Goal: Transaction & Acquisition: Purchase product/service

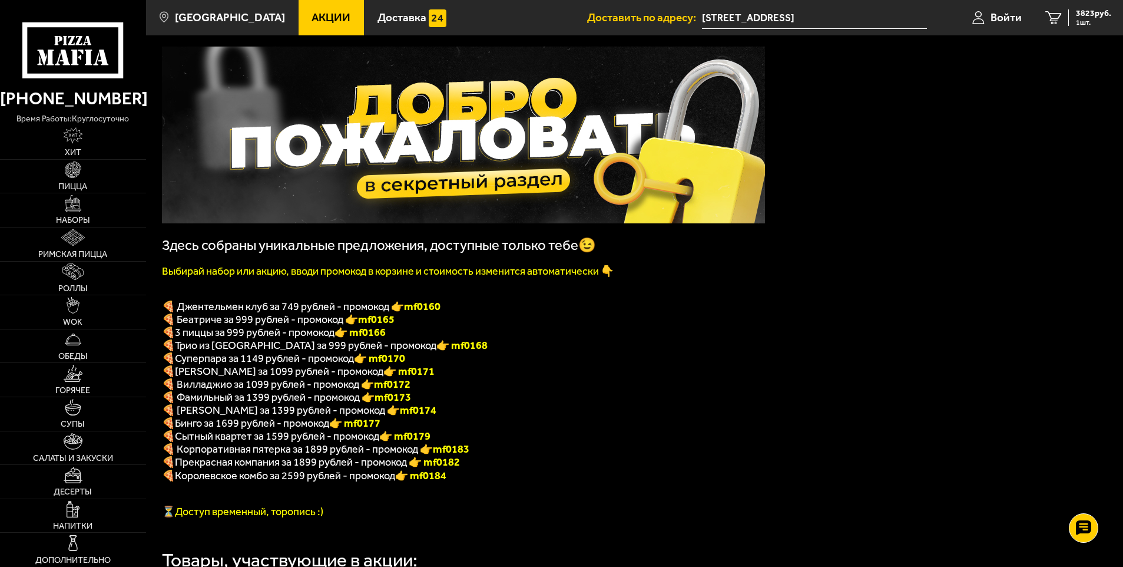
scroll to position [118, 0]
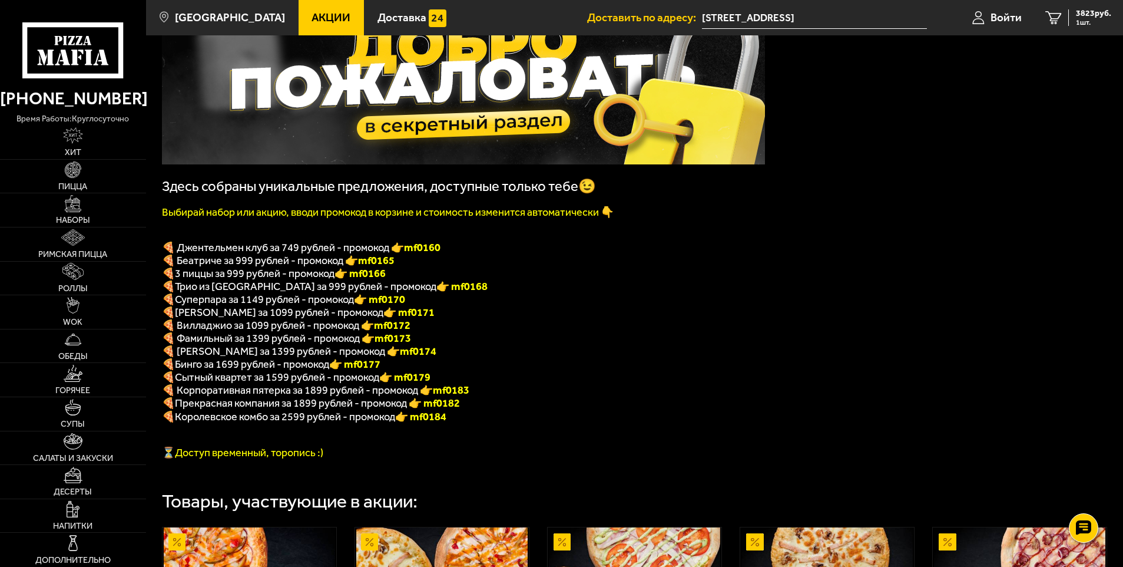
drag, startPoint x: 57, startPoint y: 46, endPoint x: 554, endPoint y: 266, distance: 543.0
click at [554, 266] on p "🍕 Беатриче за 999 рублей - промокод 👉 mf0165" at bounding box center [463, 260] width 603 height 13
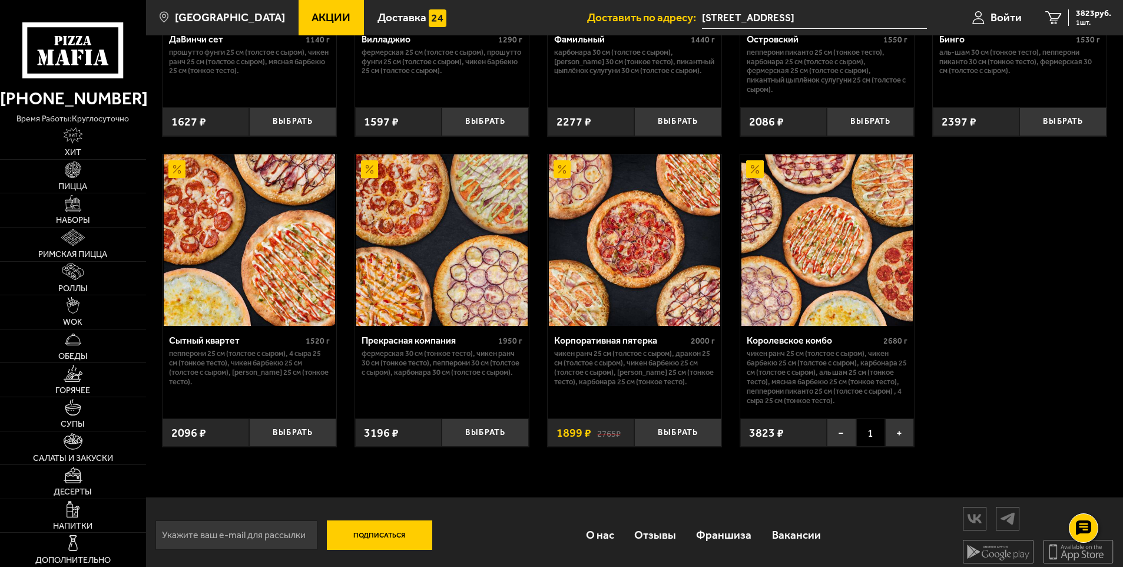
scroll to position [1108, 0]
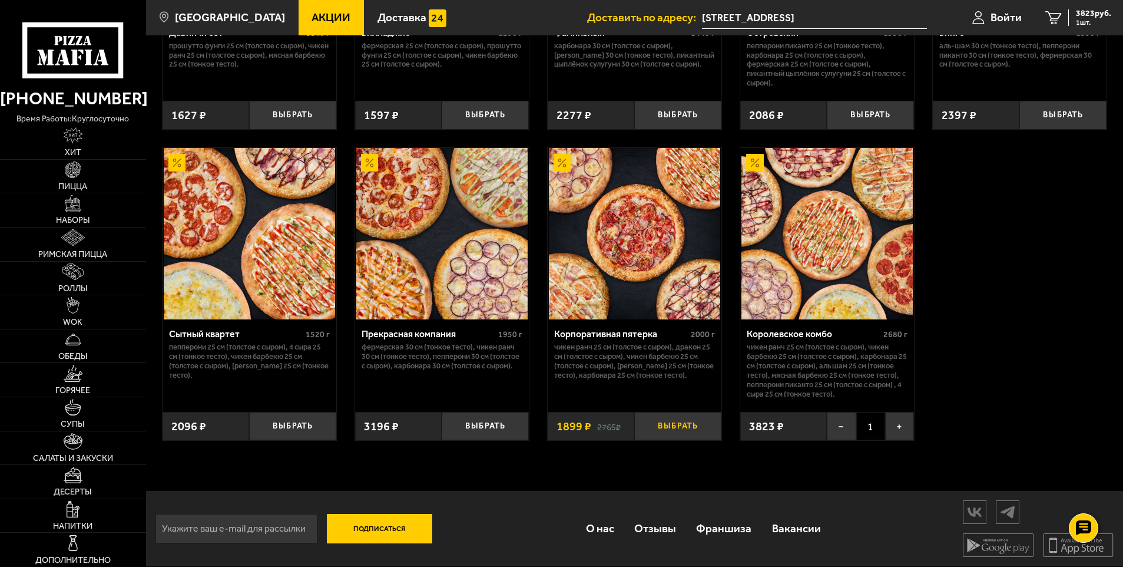
click at [672, 428] on button "Выбрать" at bounding box center [677, 426] width 87 height 29
click at [838, 425] on button "−" at bounding box center [841, 426] width 29 height 29
click at [651, 428] on button "−" at bounding box center [648, 426] width 29 height 29
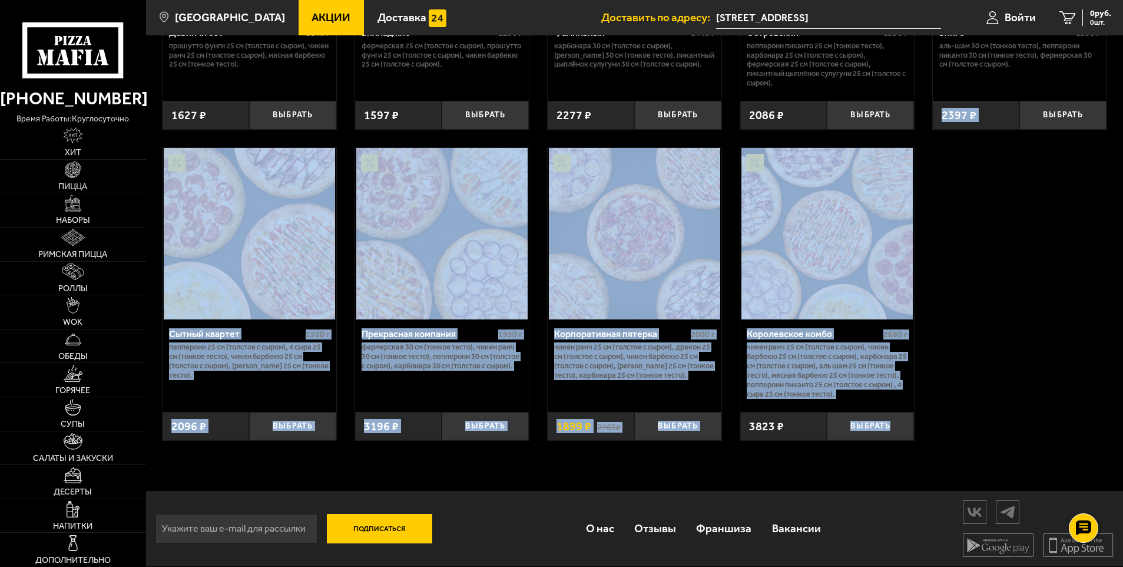
drag, startPoint x: 1122, startPoint y: 429, endPoint x: 1128, endPoint y: 233, distance: 196.3
drag, startPoint x: 1128, startPoint y: 233, endPoint x: 1038, endPoint y: 325, distance: 128.3
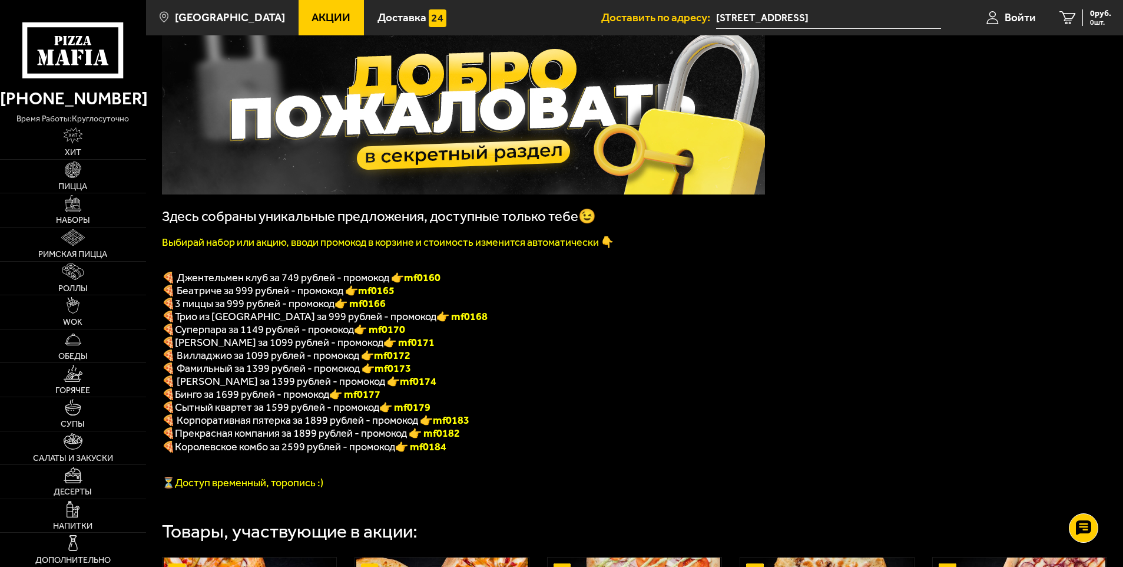
scroll to position [107, 0]
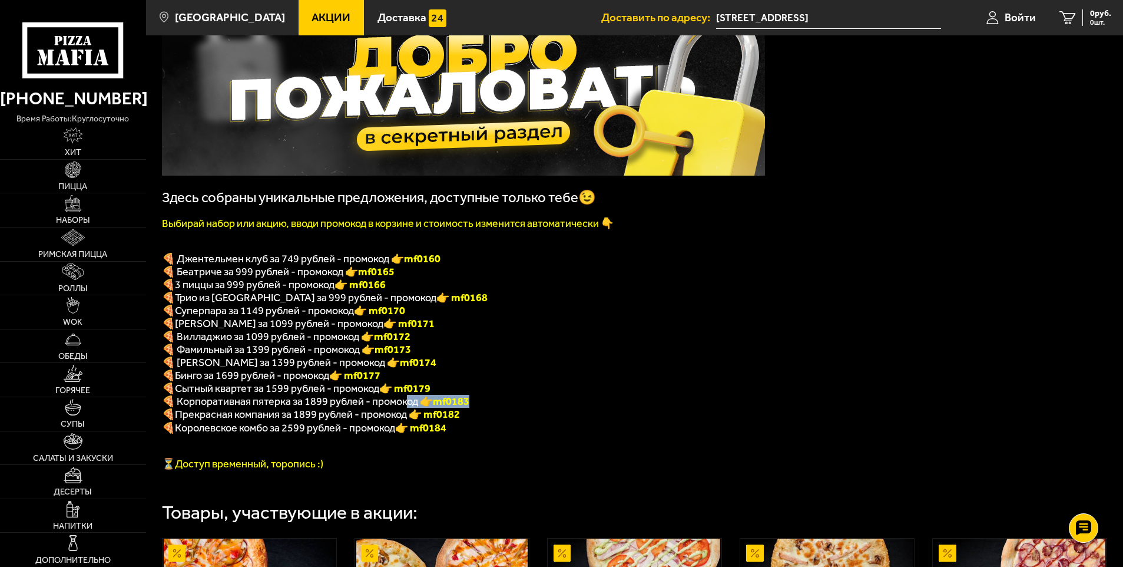
drag, startPoint x: 475, startPoint y: 413, endPoint x: 405, endPoint y: 414, distance: 70.1
click at [405, 408] on p "🍕 Корпоративная пятерка за 1899 рублей - промокод 👉 mf0183" at bounding box center [463, 401] width 603 height 13
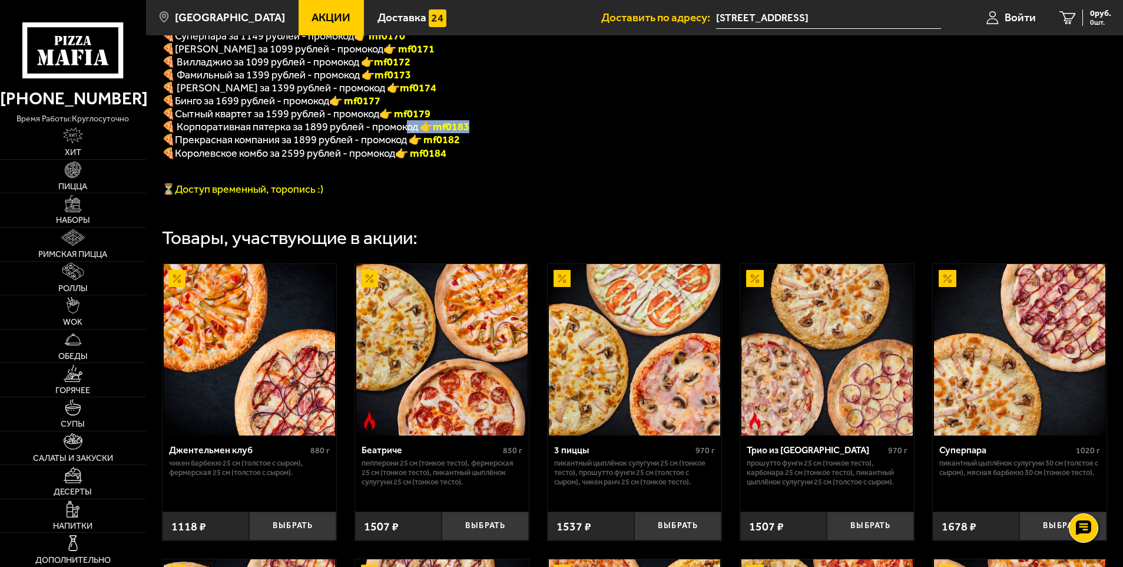
scroll to position [401, 0]
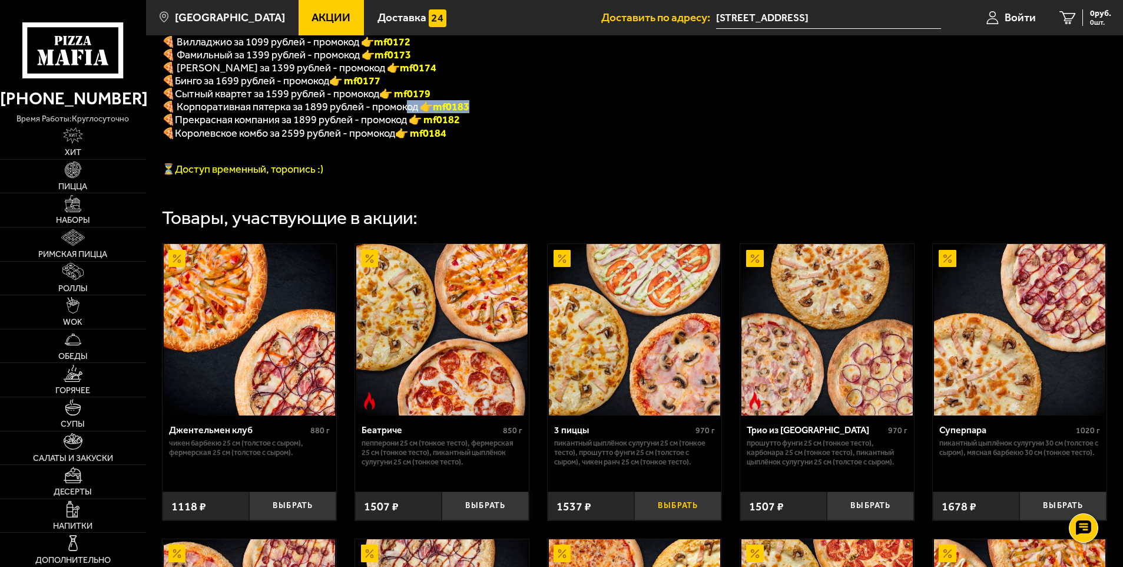
click at [679, 520] on button "Выбрать" at bounding box center [677, 505] width 87 height 29
click at [868, 515] on button "Выбрать" at bounding box center [870, 505] width 87 height 29
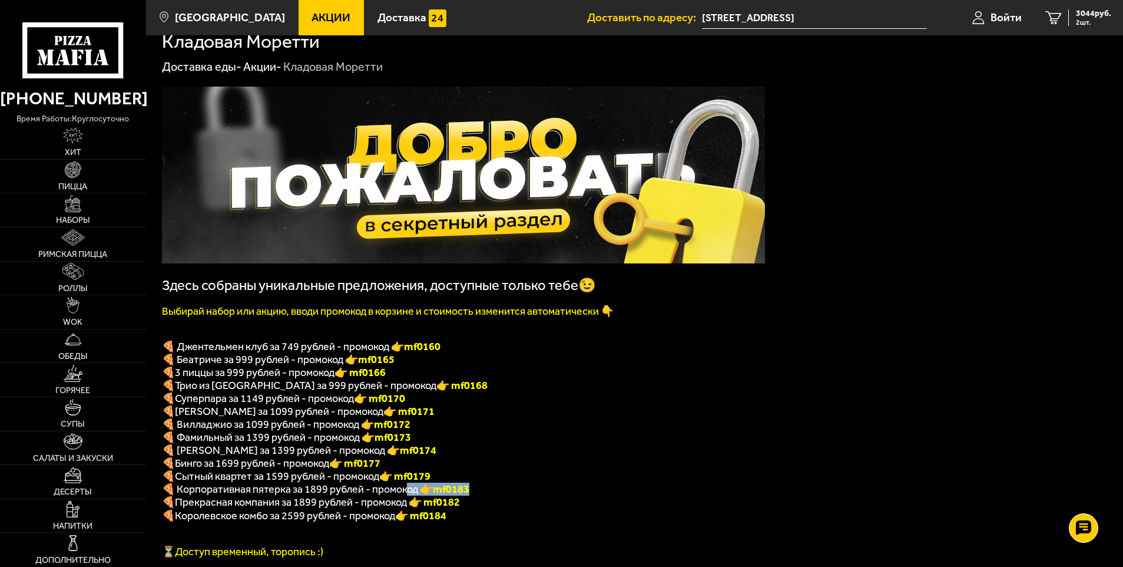
scroll to position [0, 0]
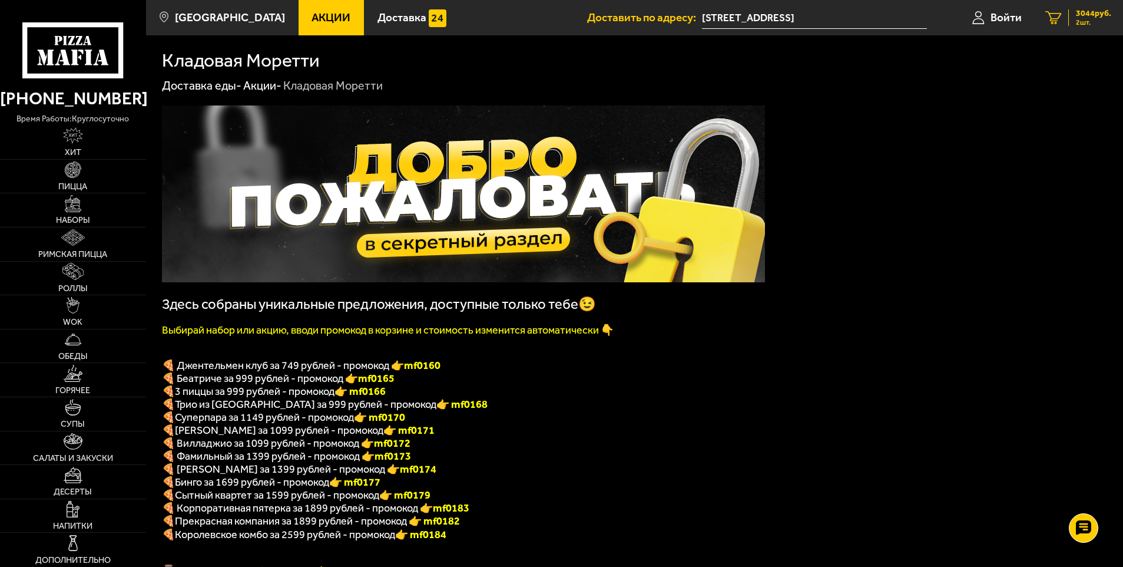
click at [1058, 17] on icon "2" at bounding box center [1054, 18] width 16 height 14
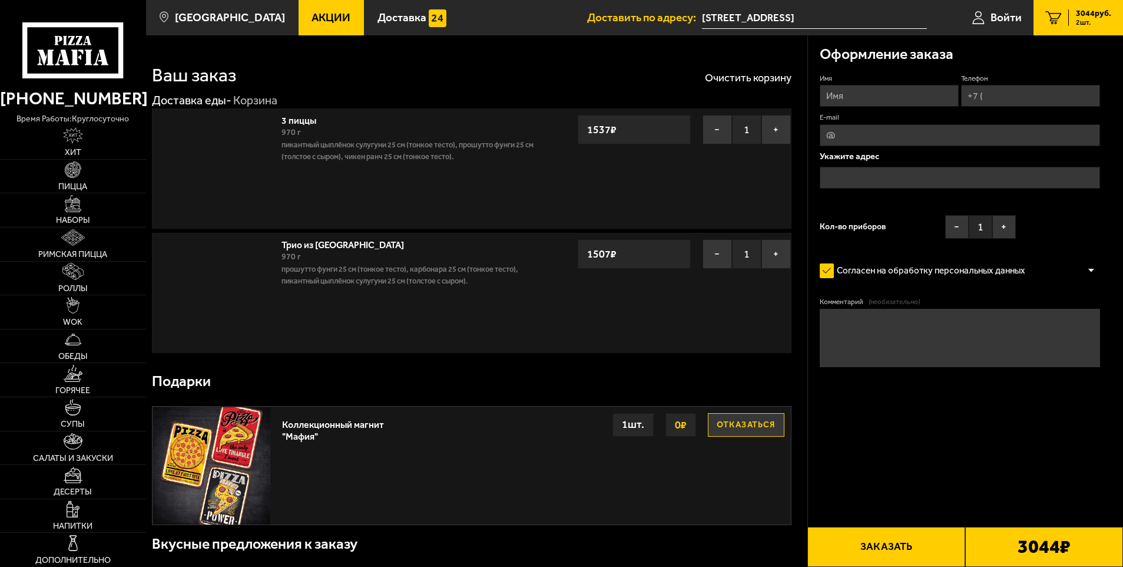
type input "[STREET_ADDRESS]"
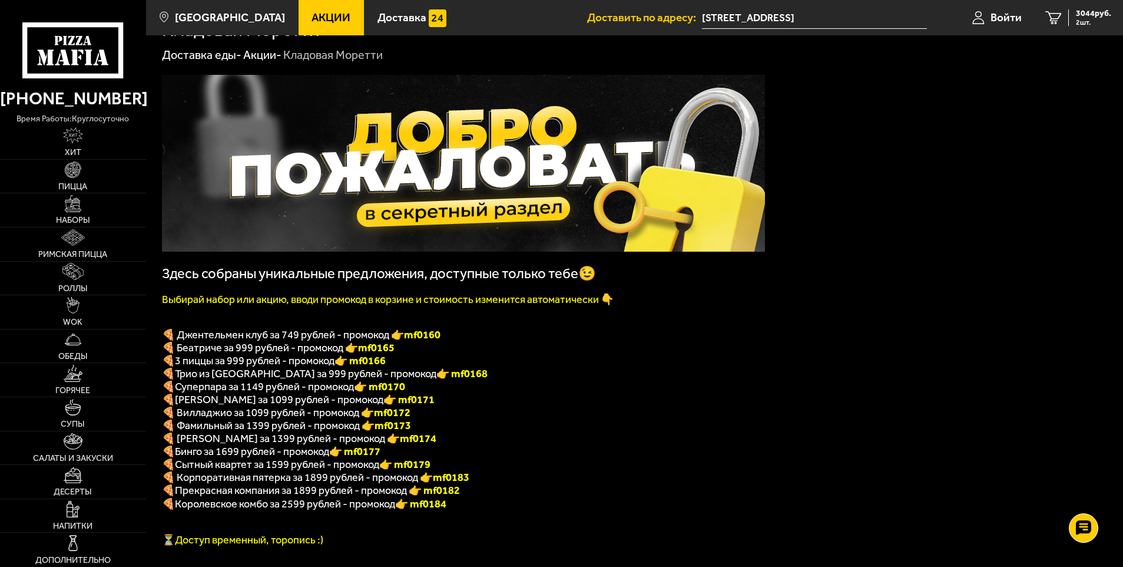
scroll to position [118, 0]
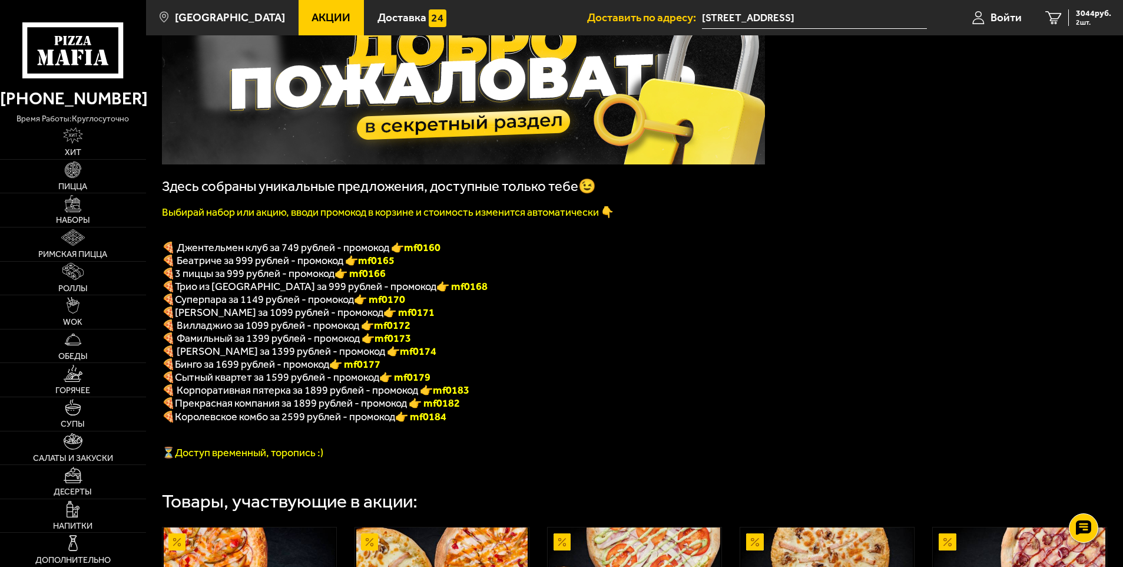
drag, startPoint x: 1087, startPoint y: 11, endPoint x: 739, endPoint y: 317, distance: 463.3
click at [739, 317] on p "🍕 ДаВинчи за 1099 рублей - промокод 👉 mf0171" at bounding box center [463, 312] width 603 height 13
drag, startPoint x: 373, startPoint y: 293, endPoint x: 419, endPoint y: 293, distance: 45.4
click at [419, 293] on p "🍕 Трио из Рио за 999 рублей - промокод 👉 mf0168" at bounding box center [463, 286] width 603 height 13
copy font "f0168"
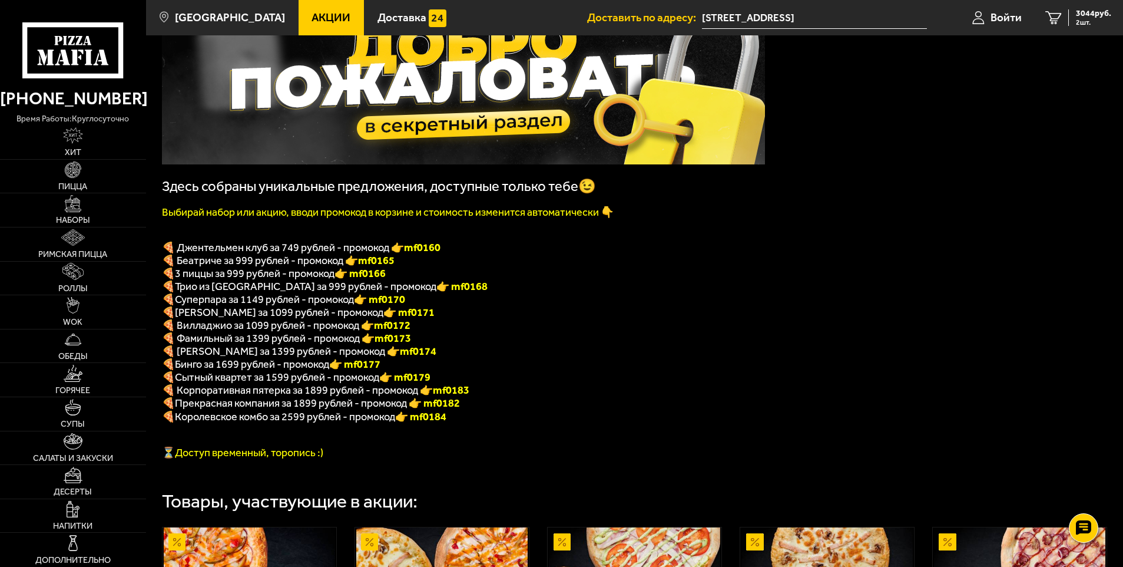
click at [533, 341] on p "🍕 Фамильный за 1399 рублей - промокод 👉 mf0173" at bounding box center [463, 338] width 603 height 13
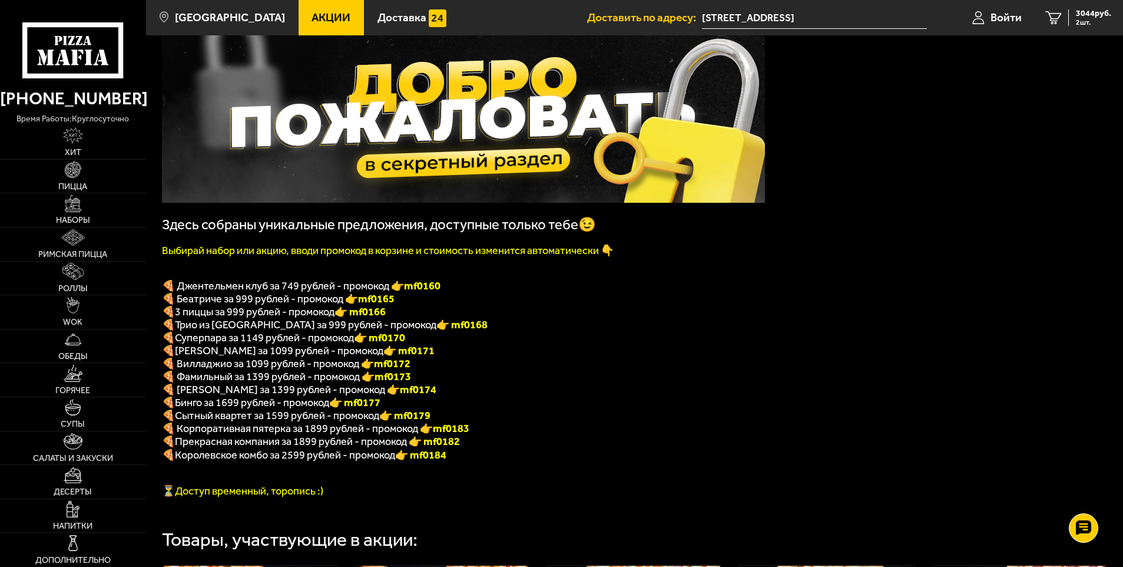
scroll to position [59, 0]
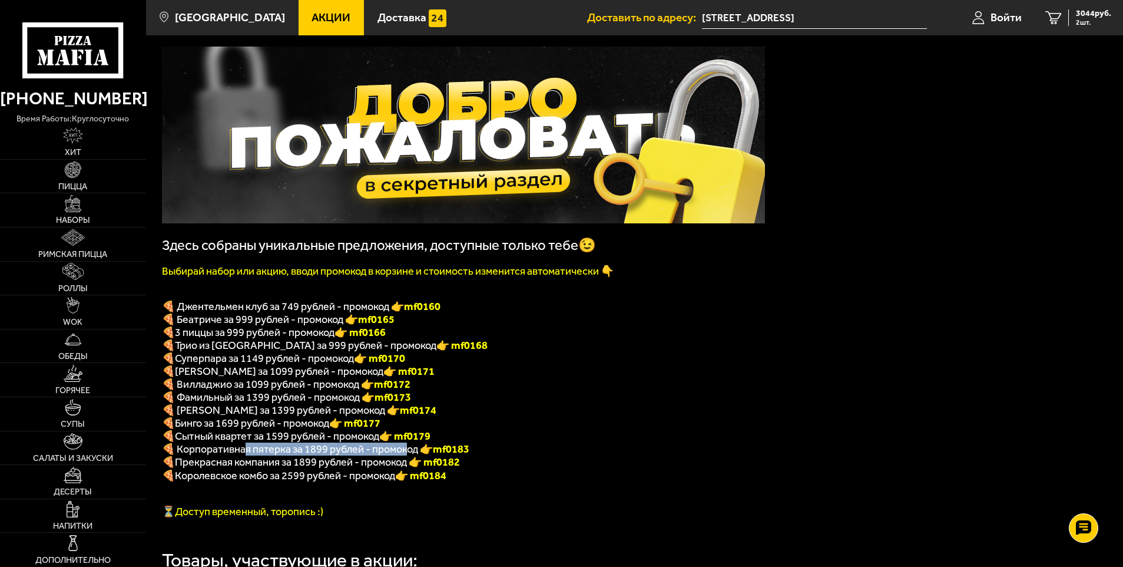
drag, startPoint x: 244, startPoint y: 460, endPoint x: 406, endPoint y: 464, distance: 161.5
click at [406, 455] on span "🍕 Корпоративная пятерка за 1899 рублей - промокод 👉 mf0183" at bounding box center [316, 448] width 308 height 13
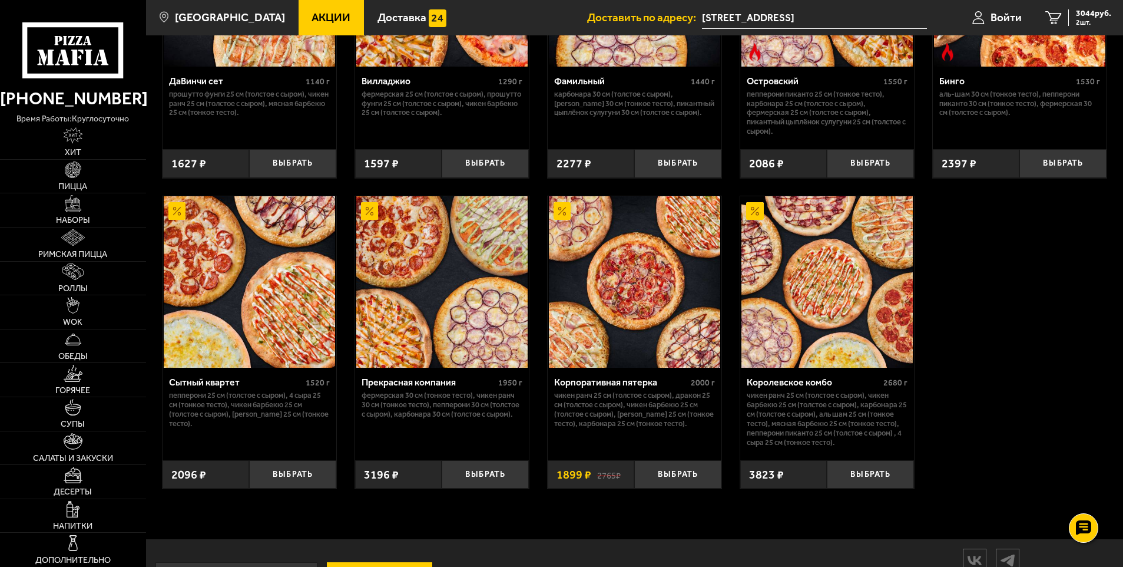
scroll to position [1108, 0]
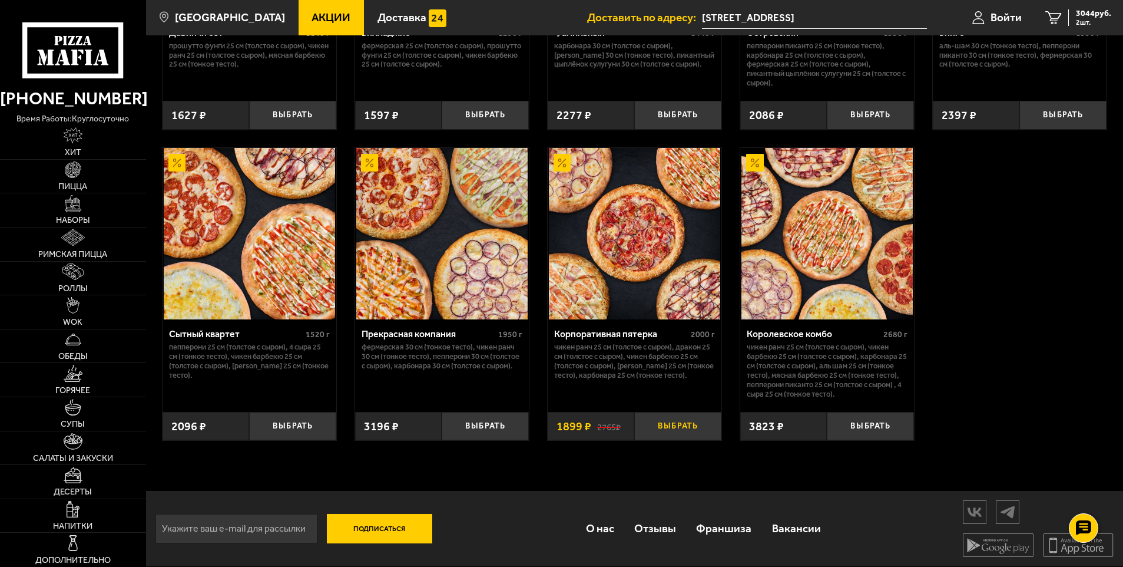
click at [687, 431] on button "Выбрать" at bounding box center [677, 426] width 87 height 29
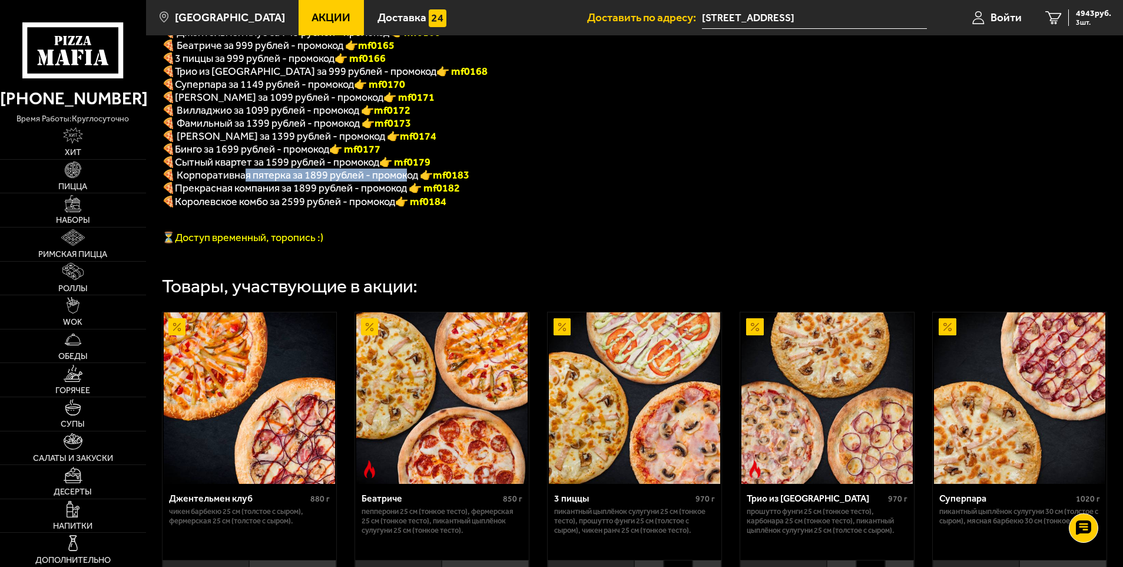
scroll to position [0, 0]
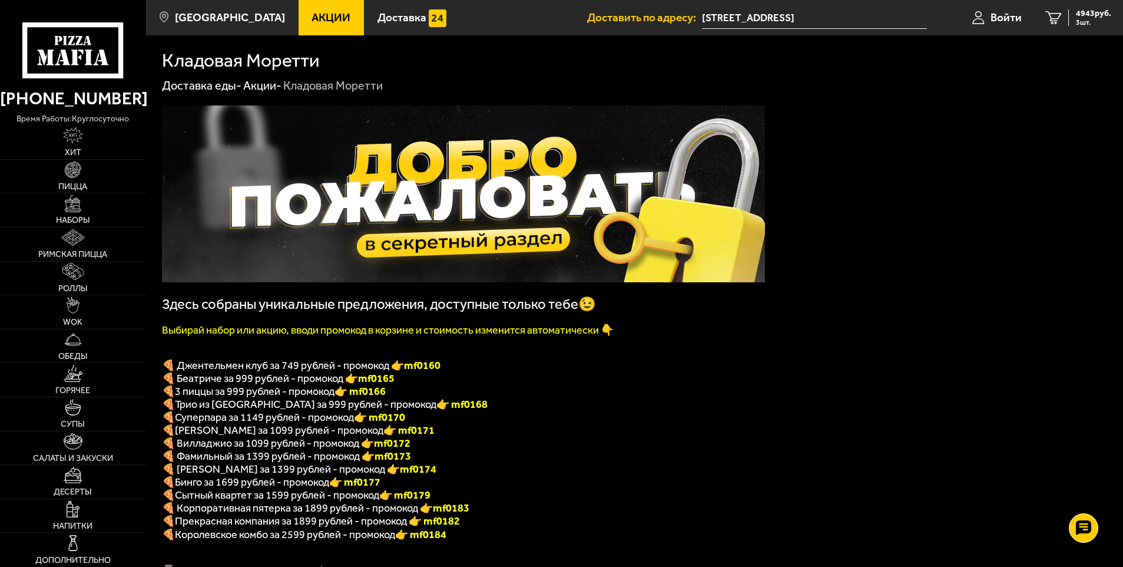
click at [545, 475] on p "🍕 Островский за 1399 рублей - промокод 👉 mf0174" at bounding box center [463, 468] width 603 height 13
drag, startPoint x: 436, startPoint y: 519, endPoint x: 477, endPoint y: 518, distance: 40.7
click at [477, 514] on p "🍕 Корпоративная пятерка за 1899 рублей - промокод 👉 mf0183" at bounding box center [463, 507] width 603 height 13
copy b "mf0183"
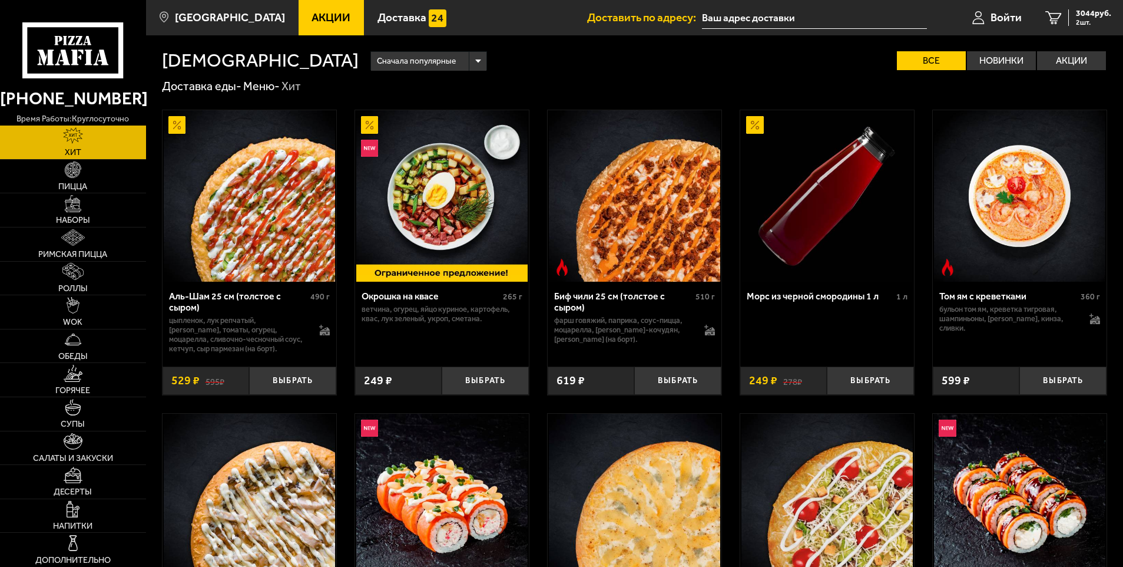
type input "[STREET_ADDRESS]"
click at [1079, 9] on span "3044 руб." at bounding box center [1093, 13] width 35 height 8
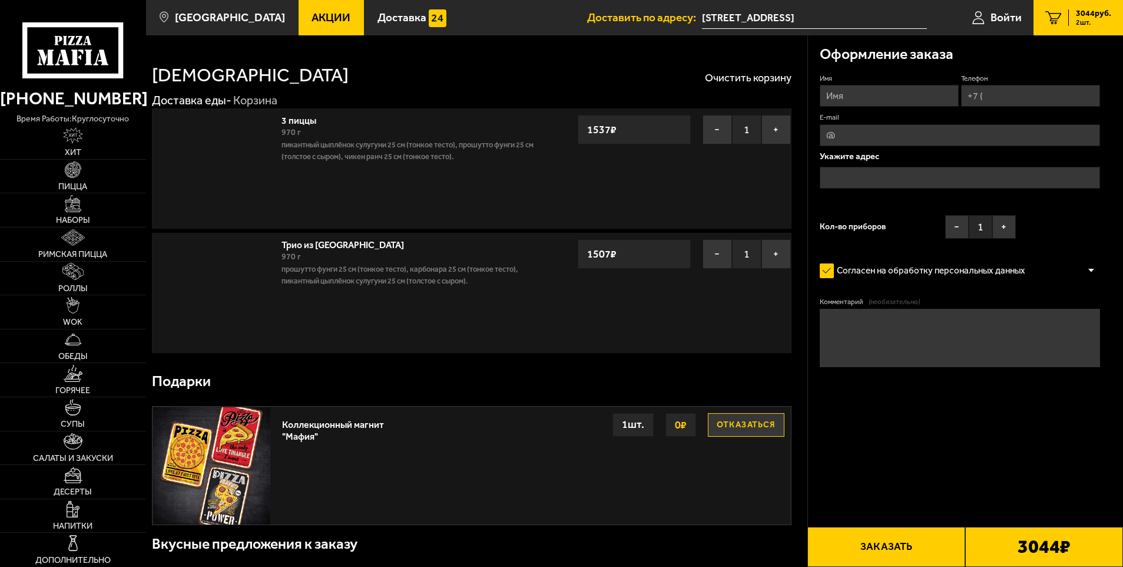
type input "[STREET_ADDRESS]"
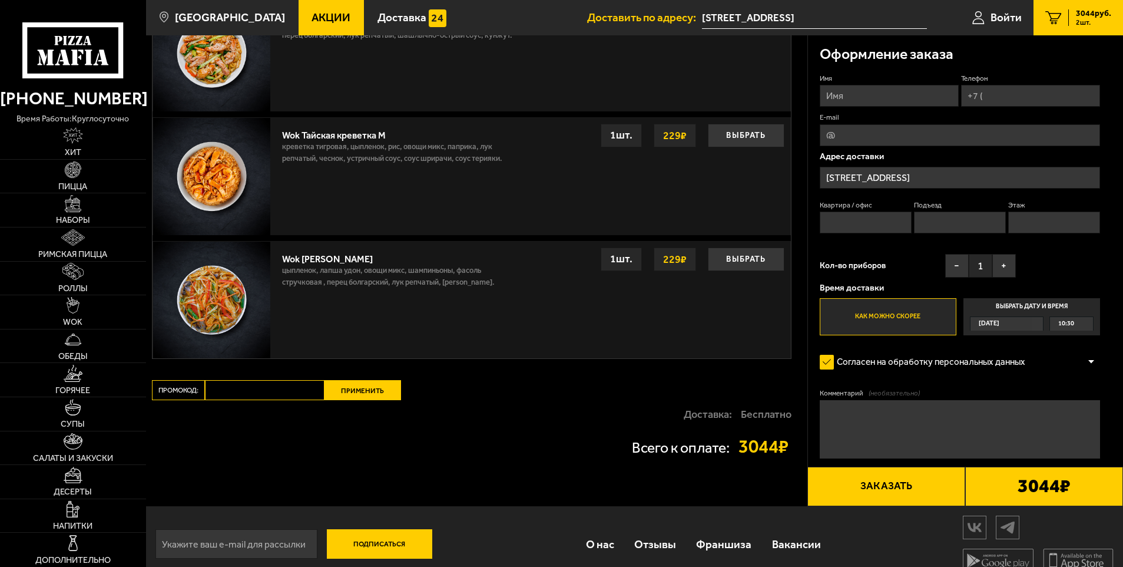
scroll to position [994, 0]
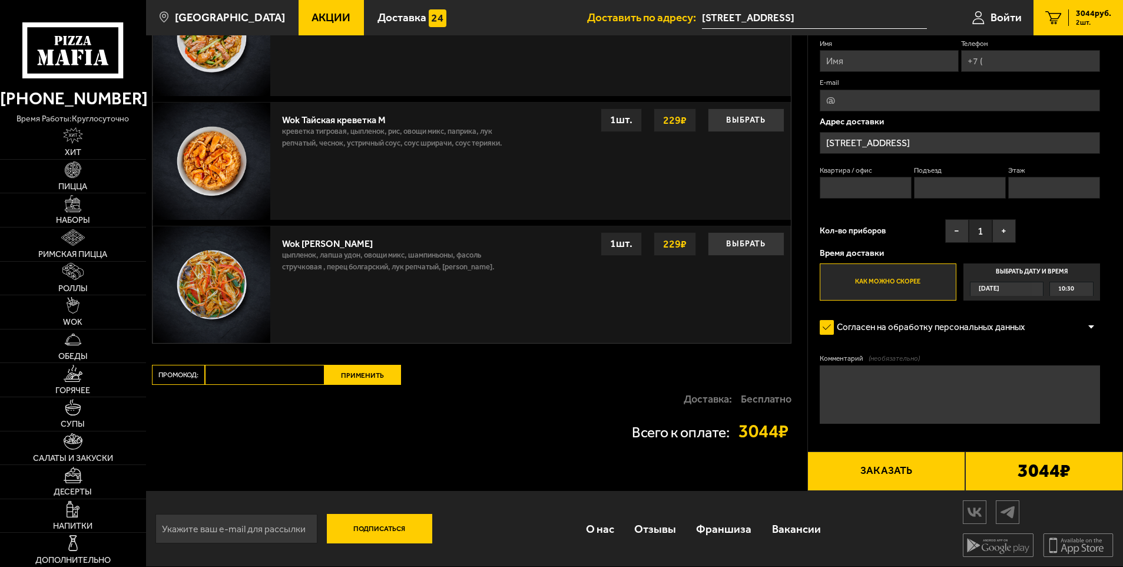
click at [281, 373] on input "Промокод:" at bounding box center [265, 375] width 120 height 20
paste input "mf0168"
type input "mf0168"
click at [362, 381] on button "Применить" at bounding box center [363, 375] width 77 height 20
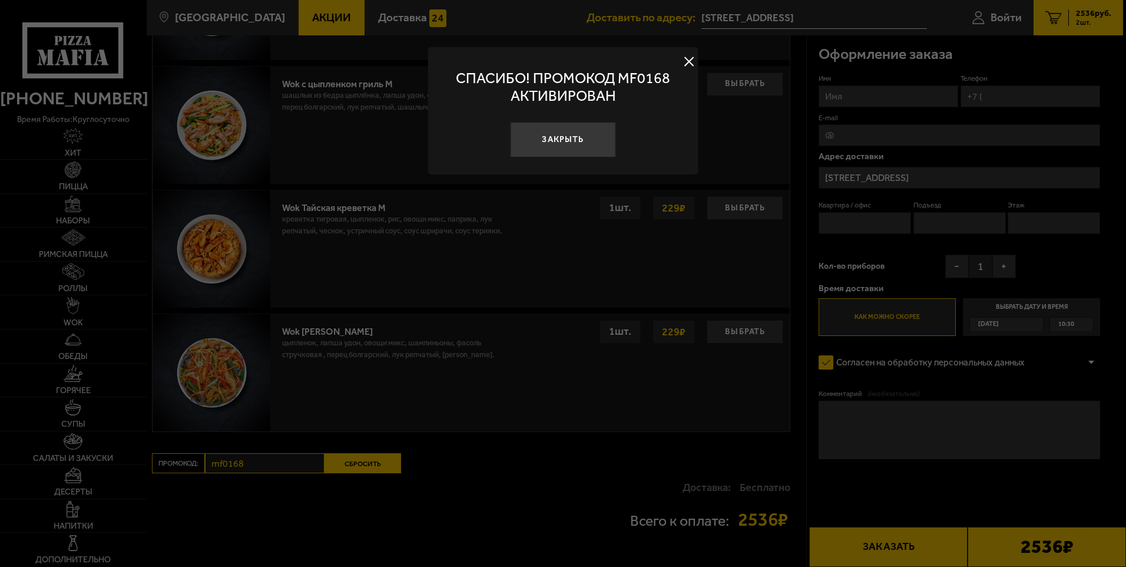
click at [690, 57] on button at bounding box center [689, 62] width 18 height 18
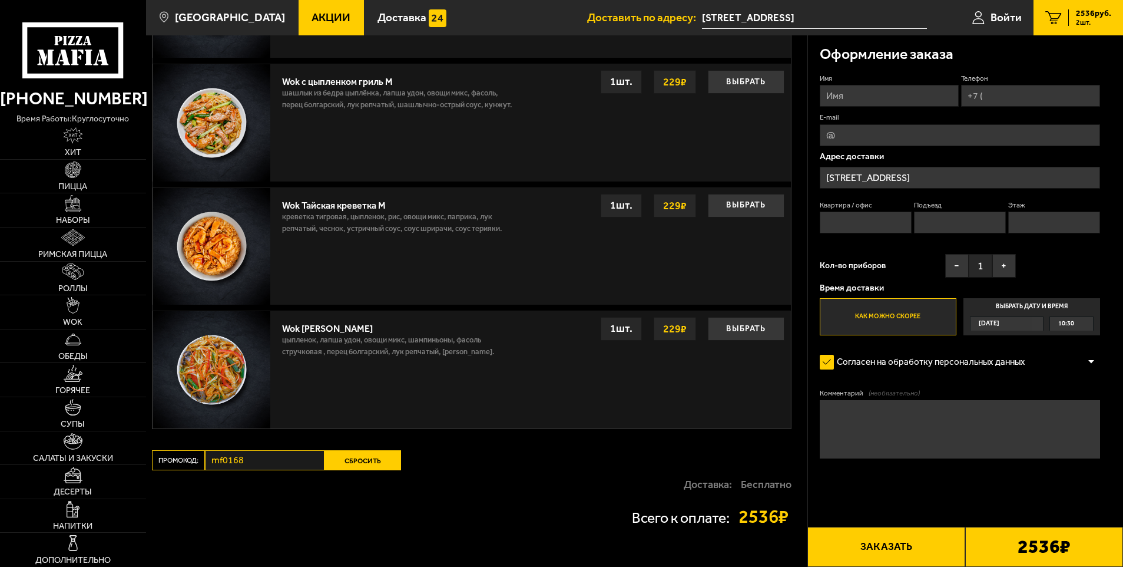
click at [351, 458] on button "Сбросить" at bounding box center [363, 460] width 77 height 20
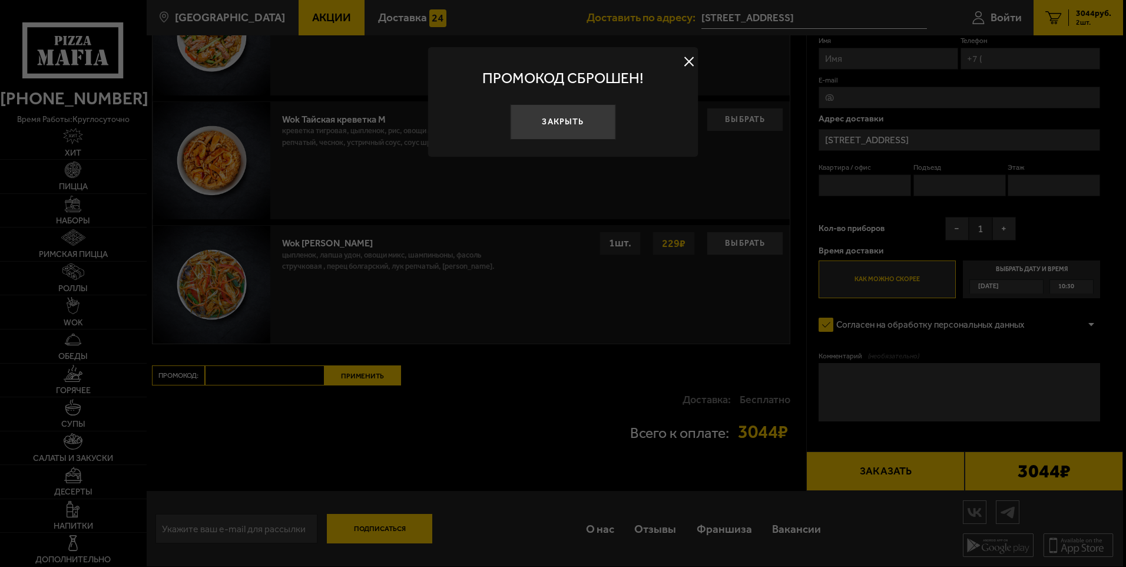
drag, startPoint x: 689, startPoint y: 61, endPoint x: 570, endPoint y: 49, distance: 120.2
click at [689, 60] on button at bounding box center [689, 62] width 18 height 18
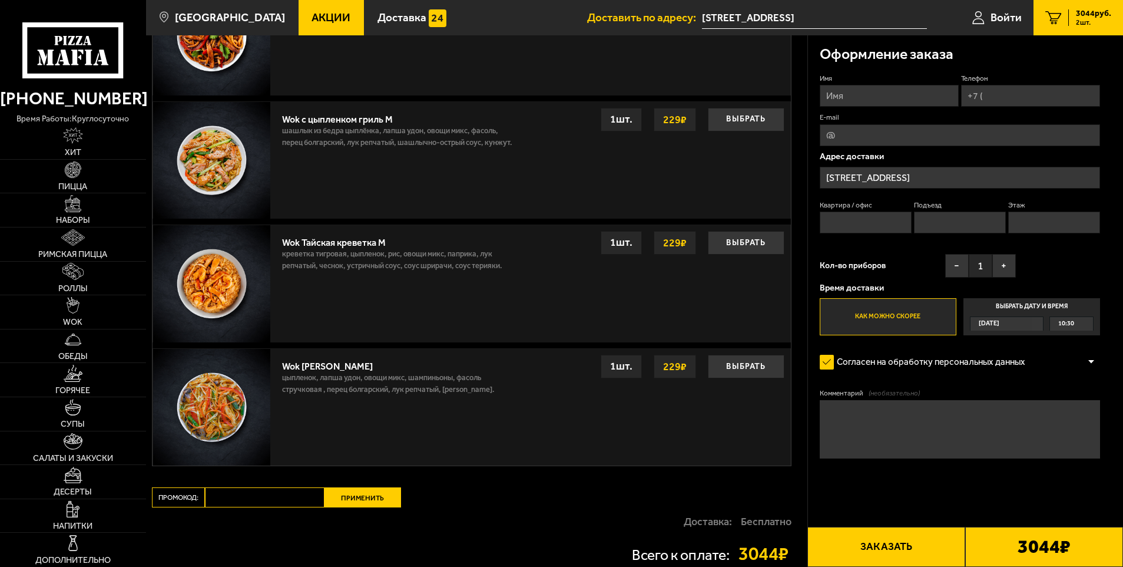
scroll to position [935, 0]
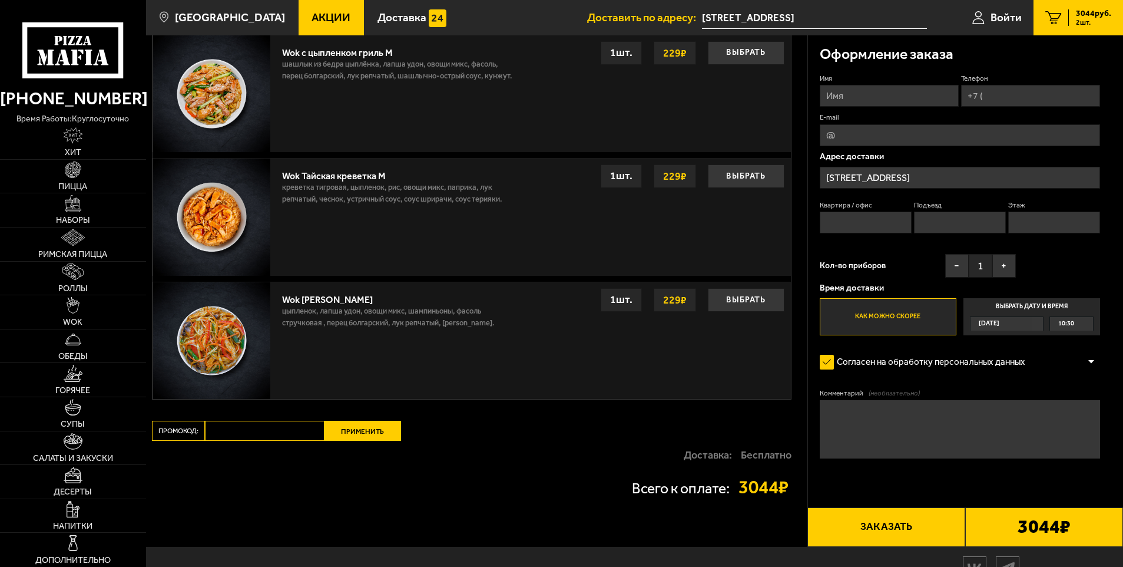
click at [239, 429] on input "Промокод:" at bounding box center [265, 431] width 120 height 20
paste input "mf0183"
type input "mf0183"
click at [359, 440] on button "Применить" at bounding box center [363, 431] width 77 height 20
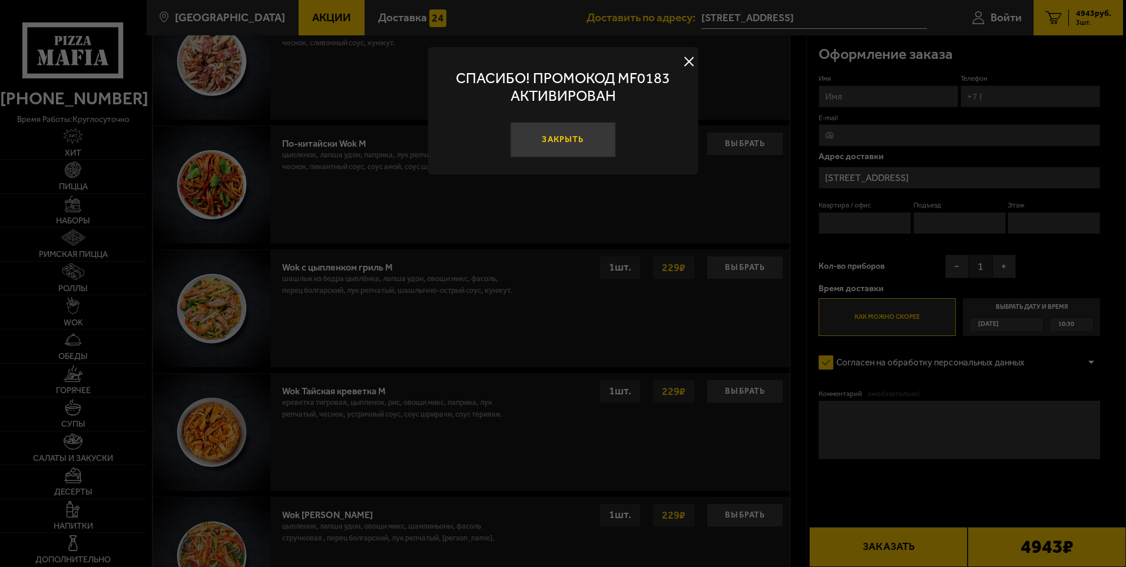
drag, startPoint x: 565, startPoint y: 139, endPoint x: 531, endPoint y: 158, distance: 38.8
click at [565, 140] on button "Закрыть" at bounding box center [562, 139] width 105 height 35
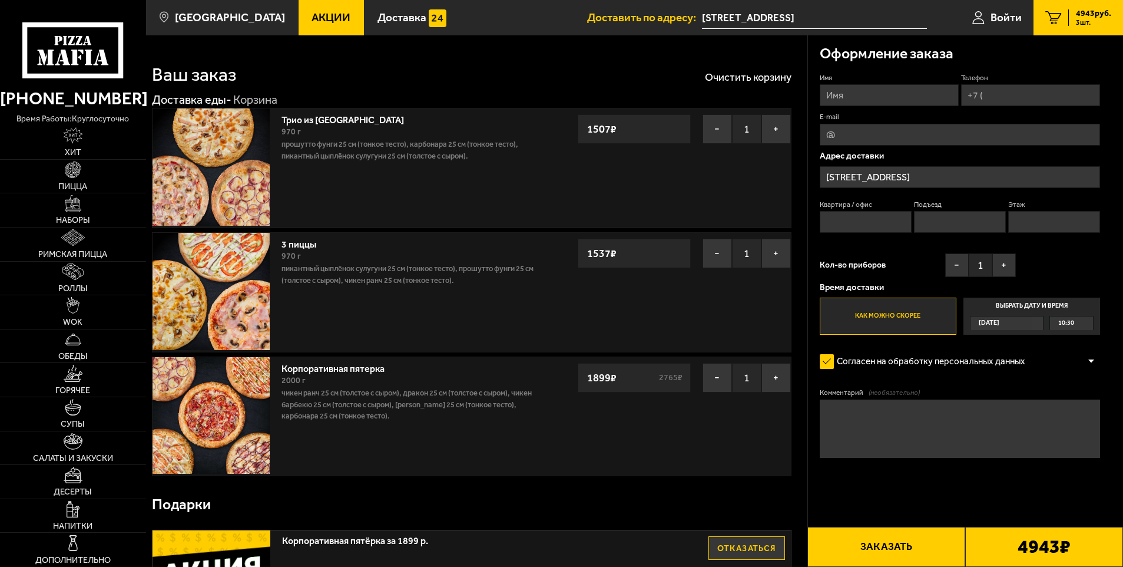
scroll to position [0, 0]
click at [716, 130] on button "−" at bounding box center [717, 129] width 29 height 29
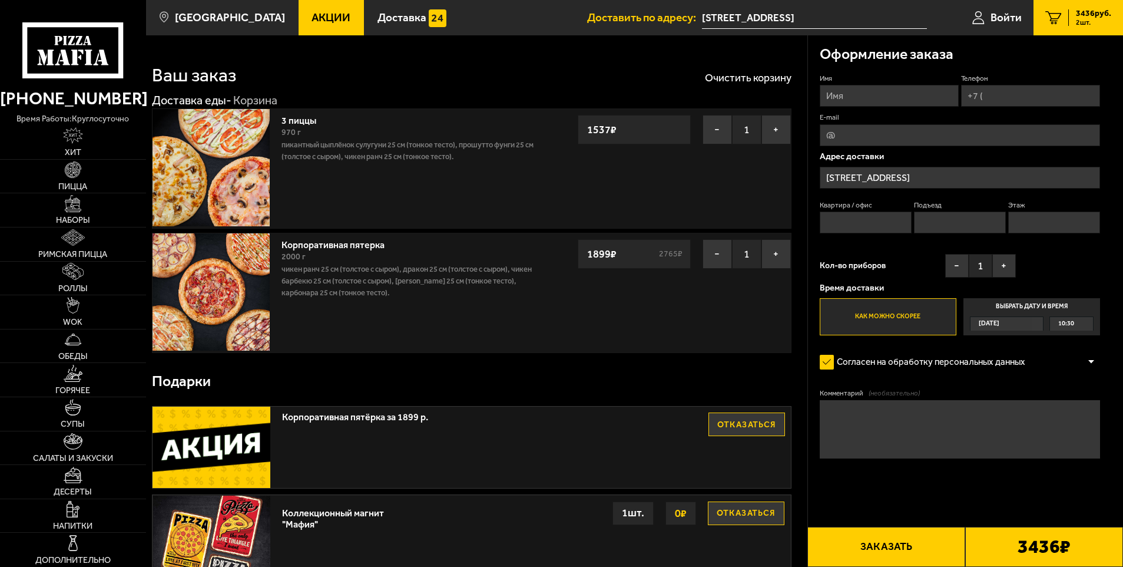
click at [716, 130] on button "−" at bounding box center [717, 129] width 29 height 29
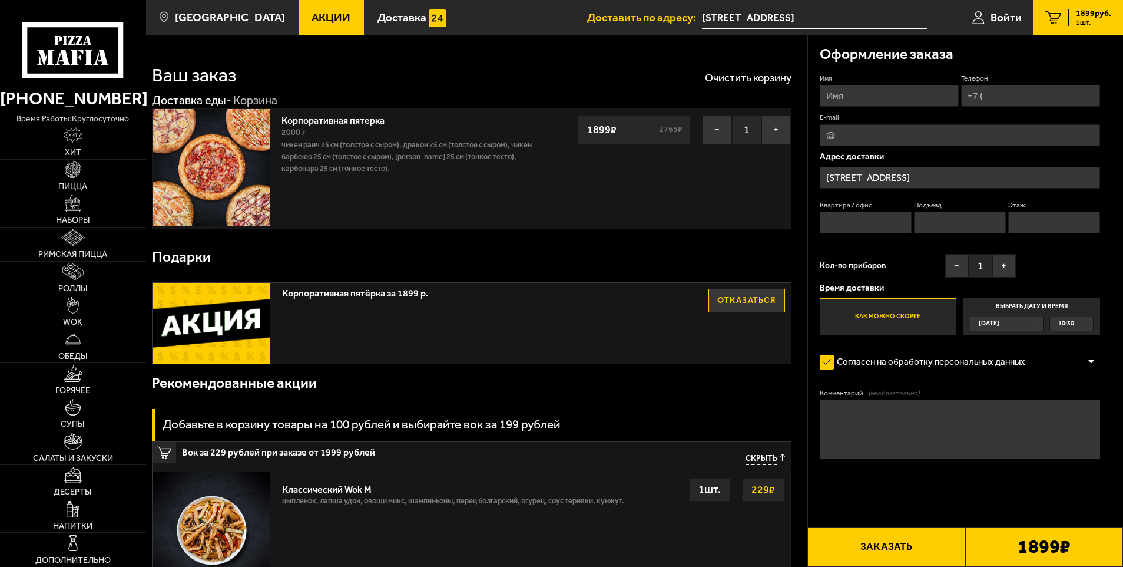
drag, startPoint x: 355, startPoint y: 249, endPoint x: 355, endPoint y: 257, distance: 7.7
click at [355, 249] on div "Подарки" at bounding box center [472, 257] width 640 height 38
click at [398, 229] on div "Корпоративная пятерка 2000 г Чикен Ранч 25 см (толстое с сыром), Дракон 25 см (…" at bounding box center [472, 168] width 640 height 120
click at [499, 244] on div "Подарки" at bounding box center [472, 257] width 640 height 38
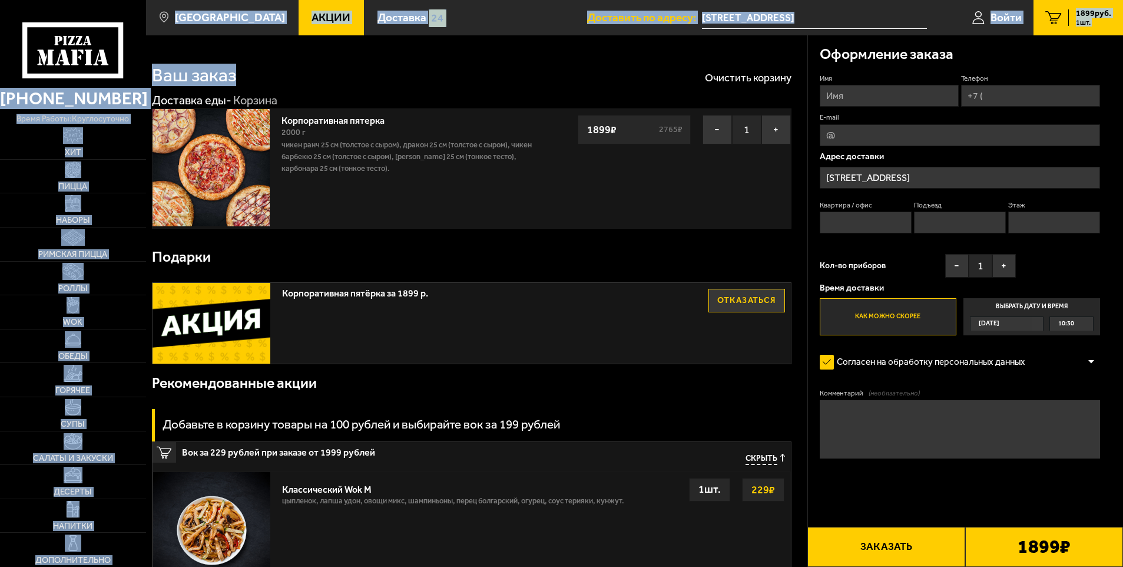
drag, startPoint x: 235, startPoint y: 77, endPoint x: 121, endPoint y: 77, distance: 114.3
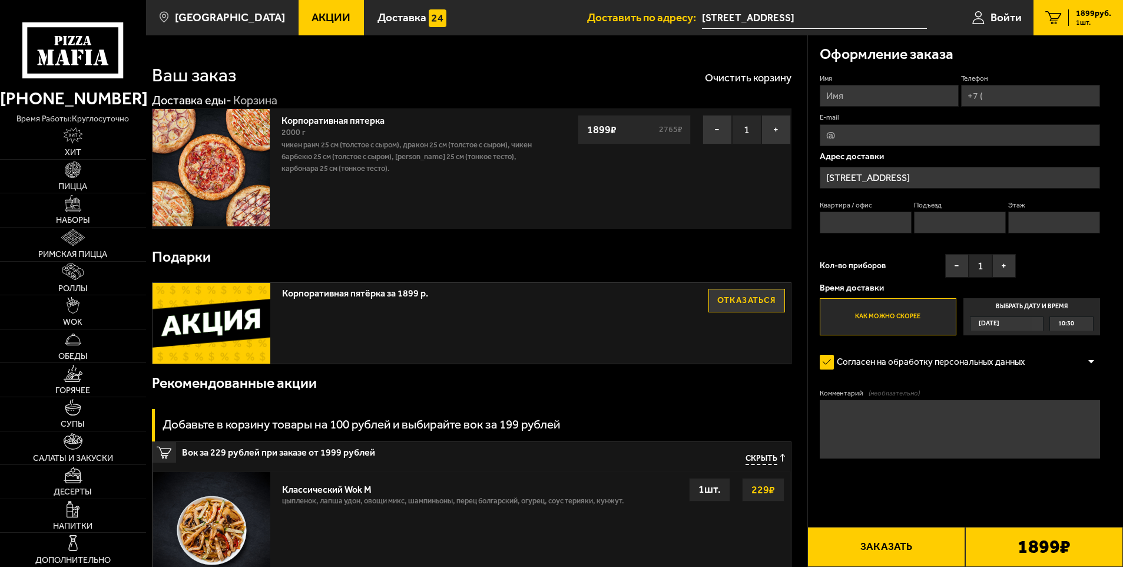
drag, startPoint x: 343, startPoint y: 96, endPoint x: 339, endPoint y: 75, distance: 21.1
drag, startPoint x: 154, startPoint y: 72, endPoint x: 230, endPoint y: 81, distance: 76.5
click at [230, 81] on h1 "Ваш заказ" at bounding box center [194, 75] width 84 height 19
drag, startPoint x: 230, startPoint y: 81, endPoint x: 298, endPoint y: 98, distance: 70.4
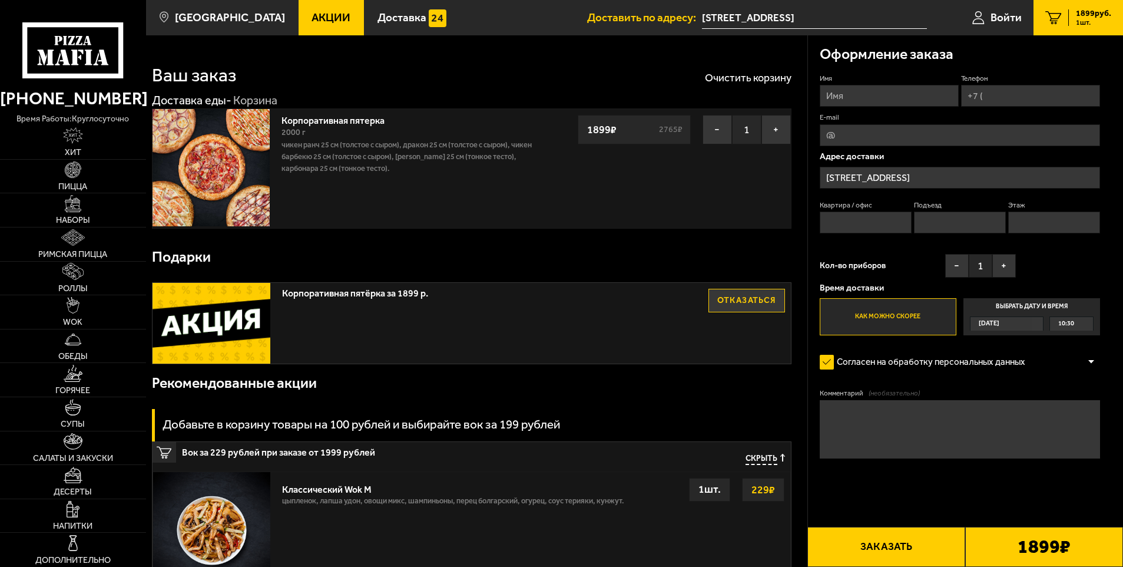
click at [298, 98] on div "Доставка еды - Корзина" at bounding box center [464, 100] width 624 height 15
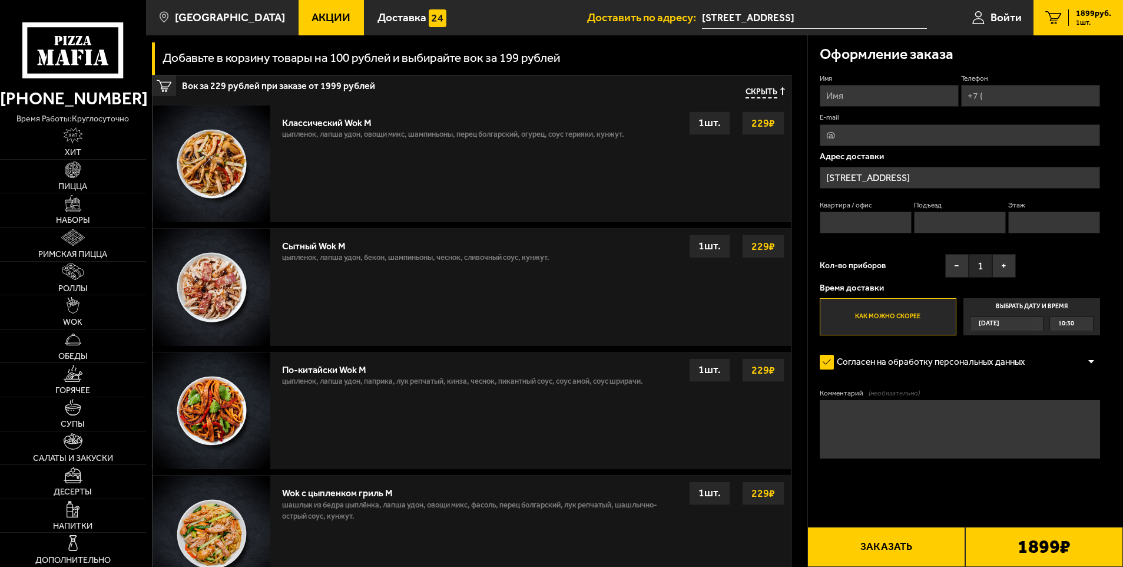
scroll to position [295, 0]
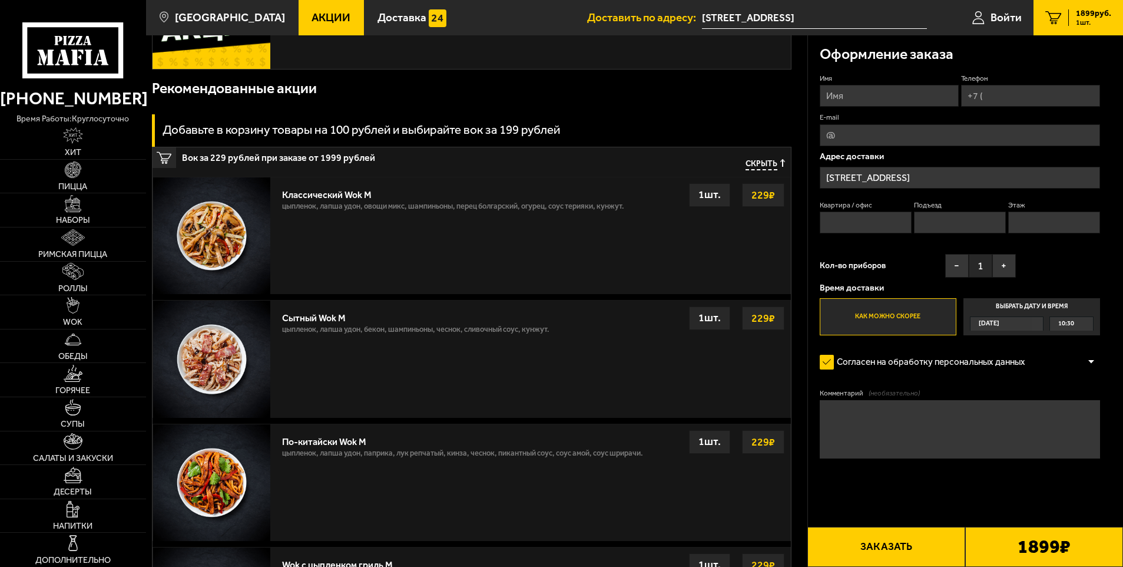
click at [1008, 304] on label "Выбрать дату и время Сегодня 10:30" at bounding box center [1032, 317] width 137 height 38
click at [0, 0] on input "Выбрать дату и время Сегодня 10:30" at bounding box center [0, 0] width 0 height 0
click at [1010, 319] on div "[DATE]" at bounding box center [1001, 324] width 61 height 14
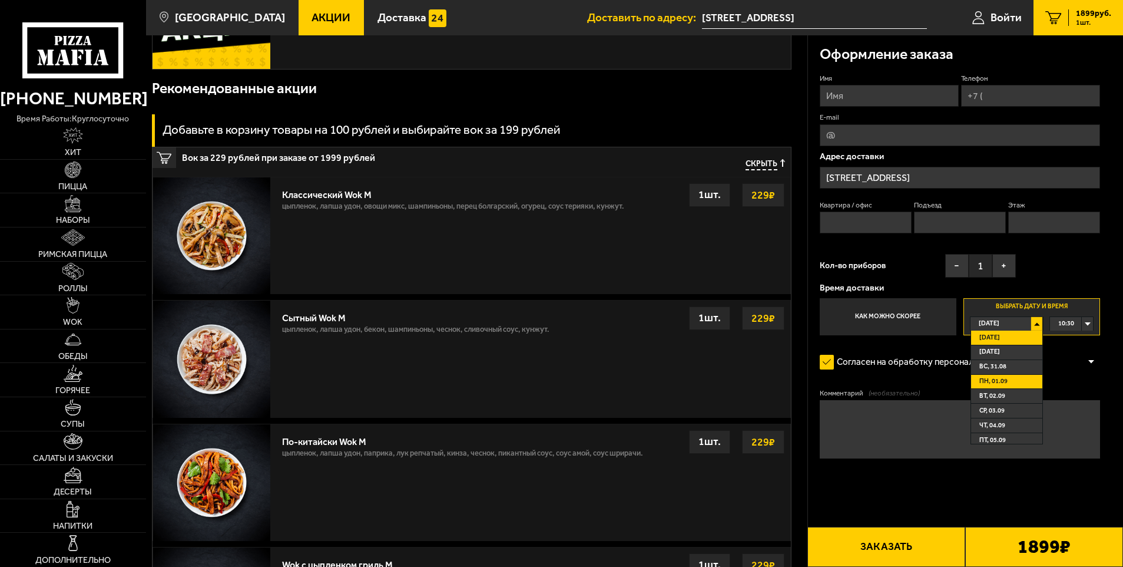
click at [1010, 378] on li "пн, 01.09" at bounding box center [1007, 382] width 72 height 15
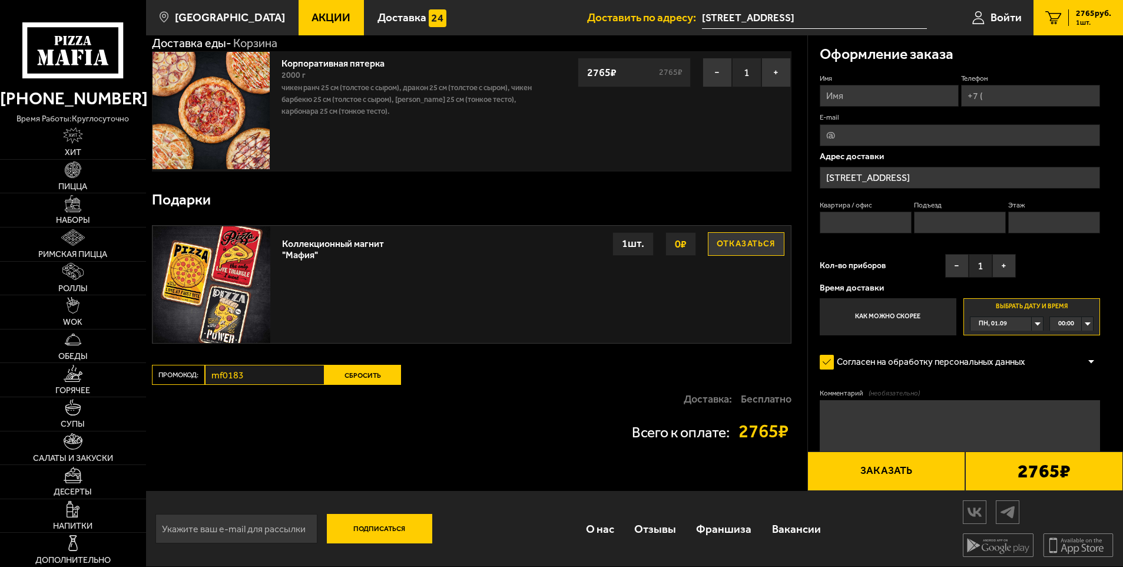
click at [1085, 322] on div "00:00" at bounding box center [1071, 324] width 43 height 14
click at [1072, 379] on span "12:45" at bounding box center [1067, 377] width 16 height 14
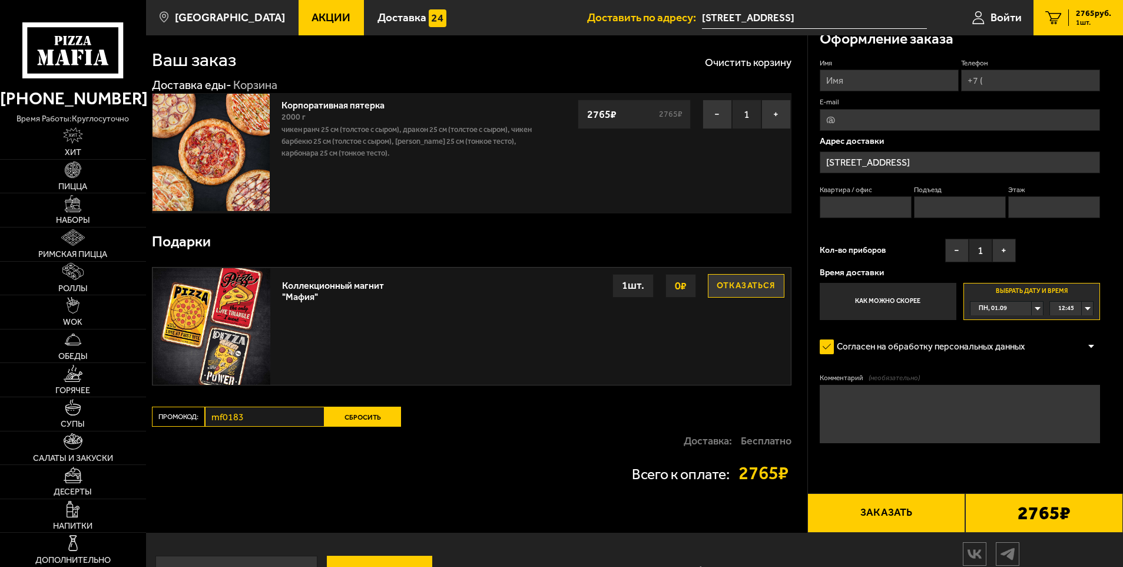
scroll to position [0, 0]
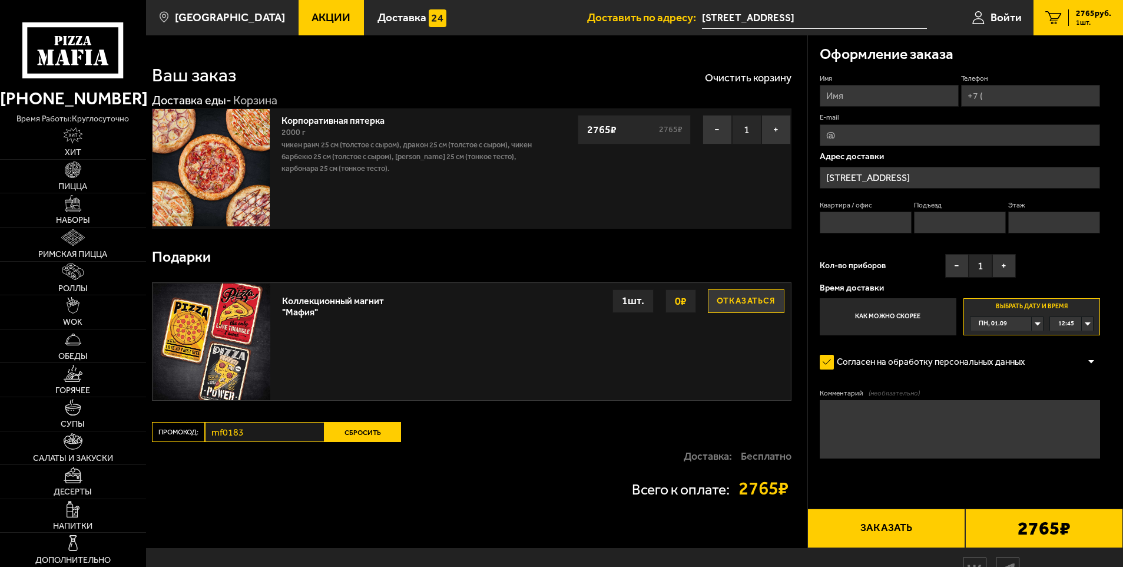
drag, startPoint x: 380, startPoint y: 442, endPoint x: 380, endPoint y: 431, distance: 11.8
click at [380, 442] on button "Сбросить" at bounding box center [363, 432] width 77 height 20
click at [380, 429] on main "Санкт-Петербург Все Акции Доставка Личный кабинет Акции Доставка Доставить по а…" at bounding box center [634, 311] width 977 height 623
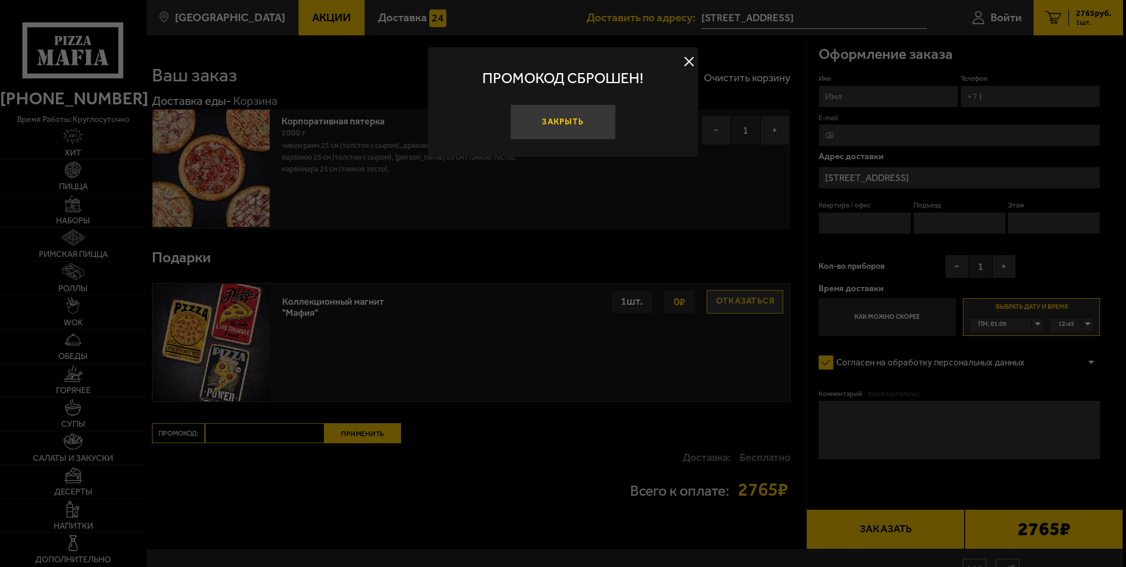
click at [560, 119] on button "Закрыть" at bounding box center [562, 121] width 105 height 35
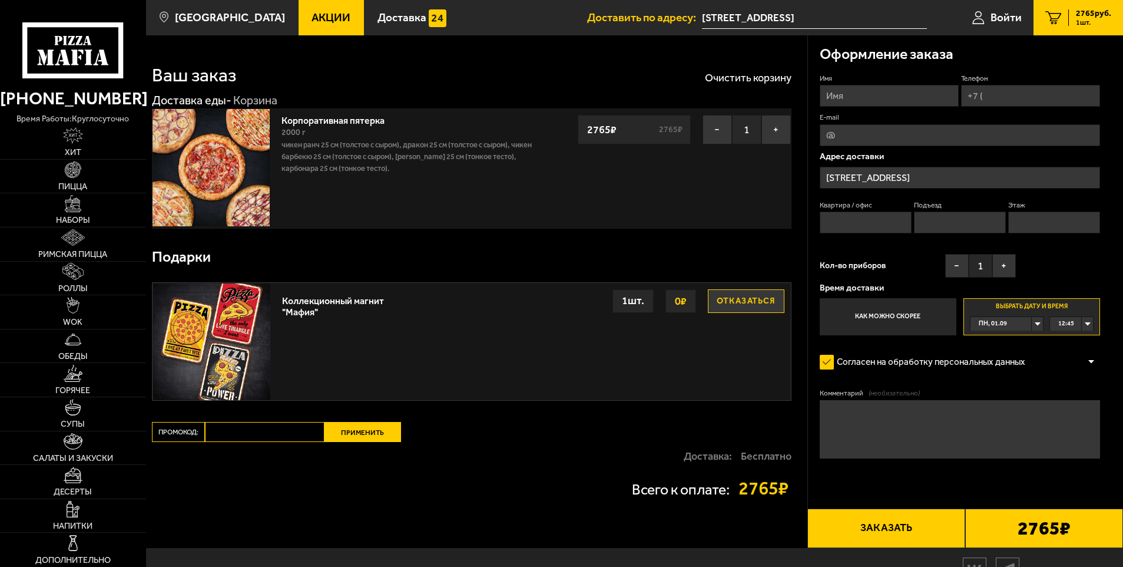
click at [299, 436] on input "Промокод:" at bounding box center [265, 432] width 120 height 20
paste input "mf0183"
type input "mf0183"
click at [373, 428] on button "Применить" at bounding box center [363, 432] width 77 height 20
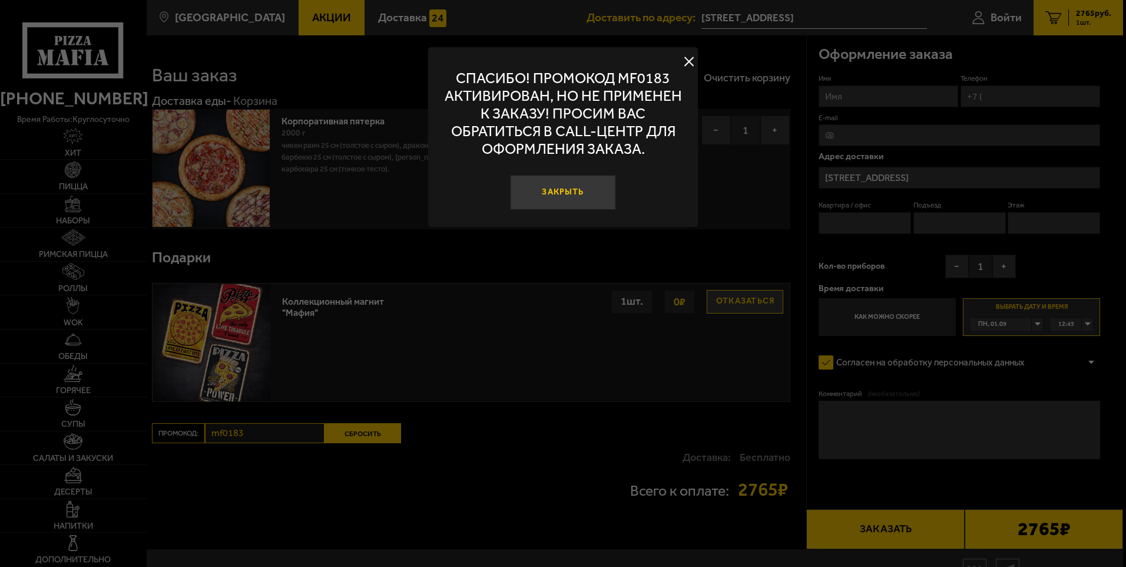
click at [558, 184] on button "Закрыть" at bounding box center [562, 192] width 105 height 35
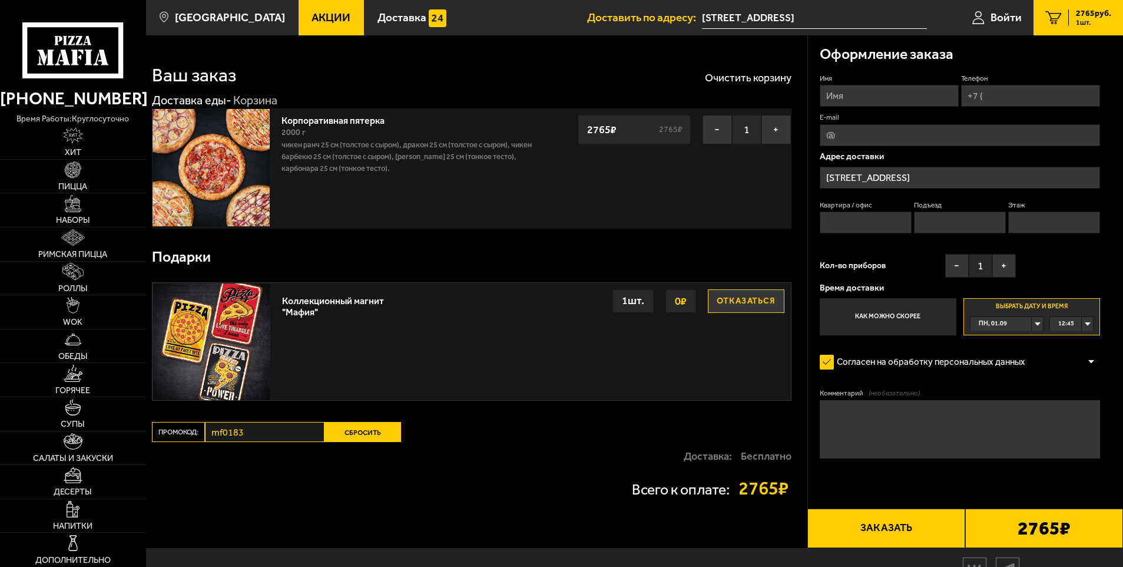
click at [312, 17] on span "Акции" at bounding box center [331, 17] width 39 height 11
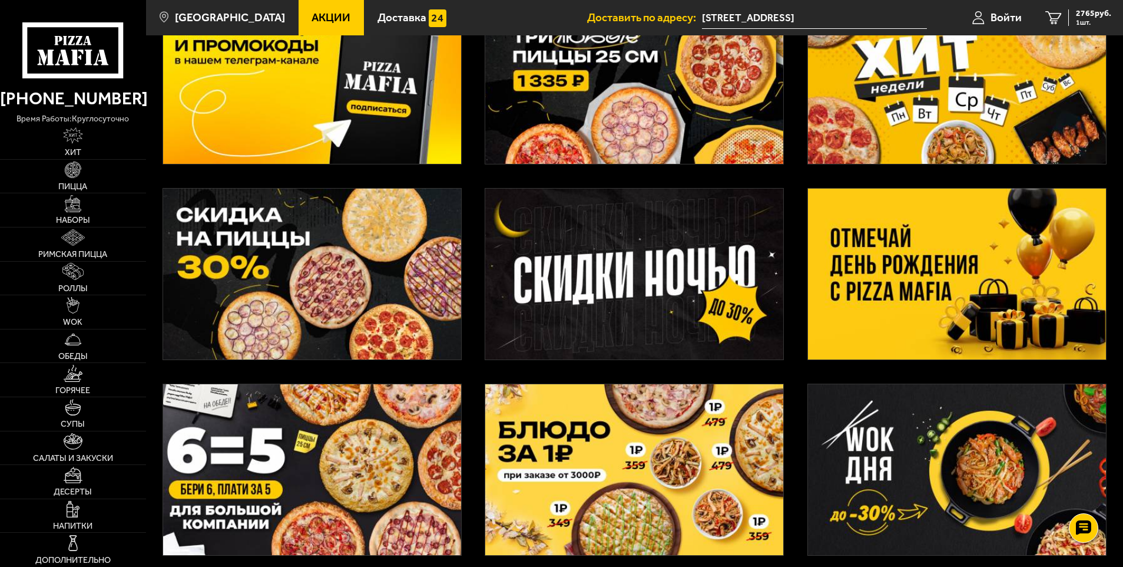
click at [945, 298] on img at bounding box center [957, 274] width 298 height 171
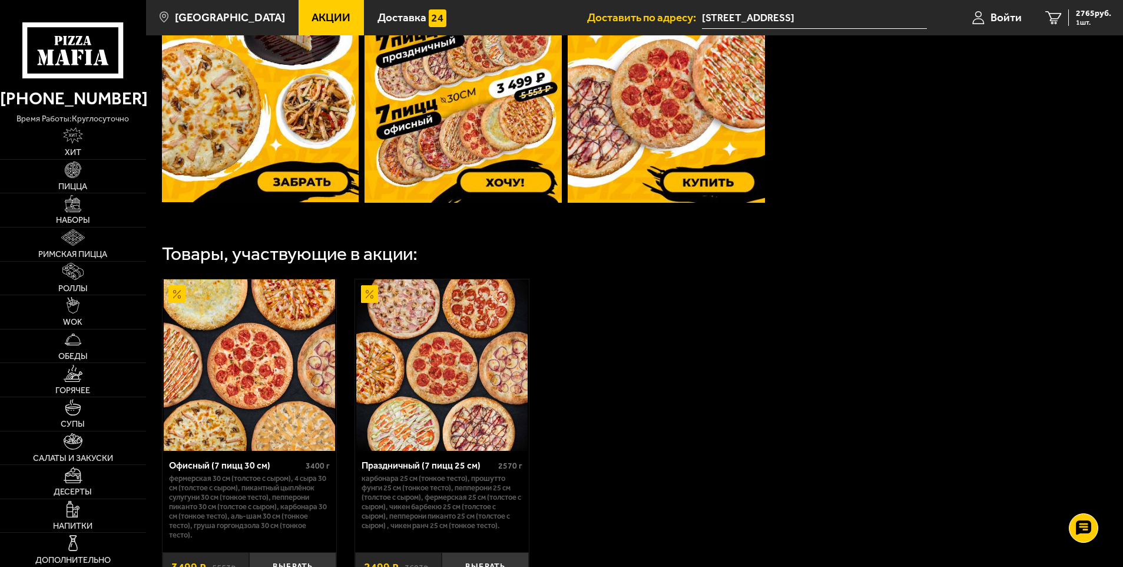
scroll to position [530, 0]
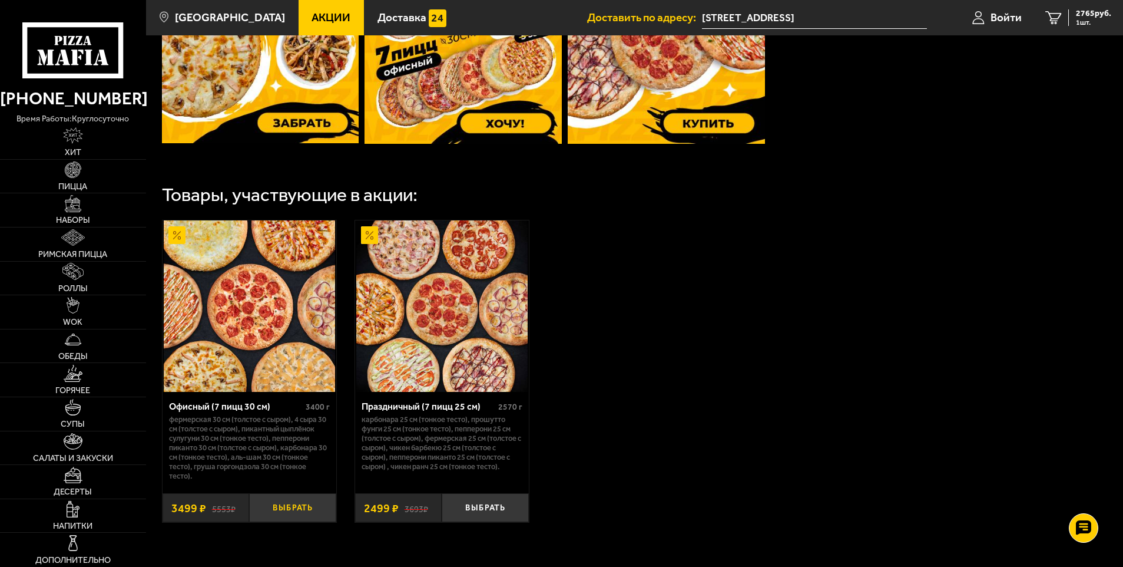
click at [272, 511] on button "Выбрать" at bounding box center [292, 507] width 87 height 29
click at [1085, 12] on span "6264 руб." at bounding box center [1093, 13] width 35 height 8
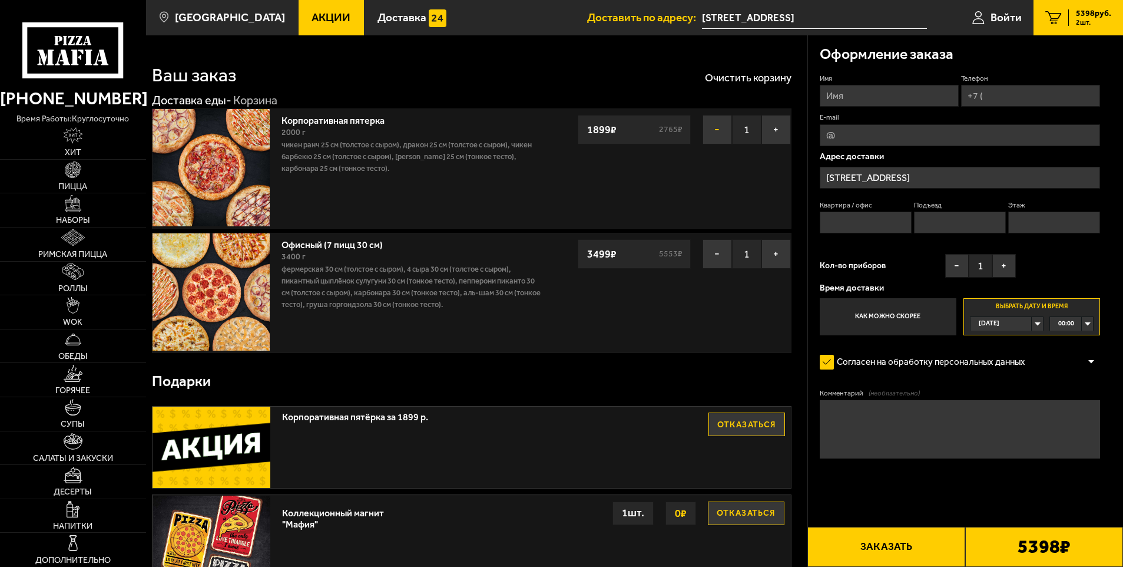
click at [715, 127] on button "−" at bounding box center [717, 129] width 29 height 29
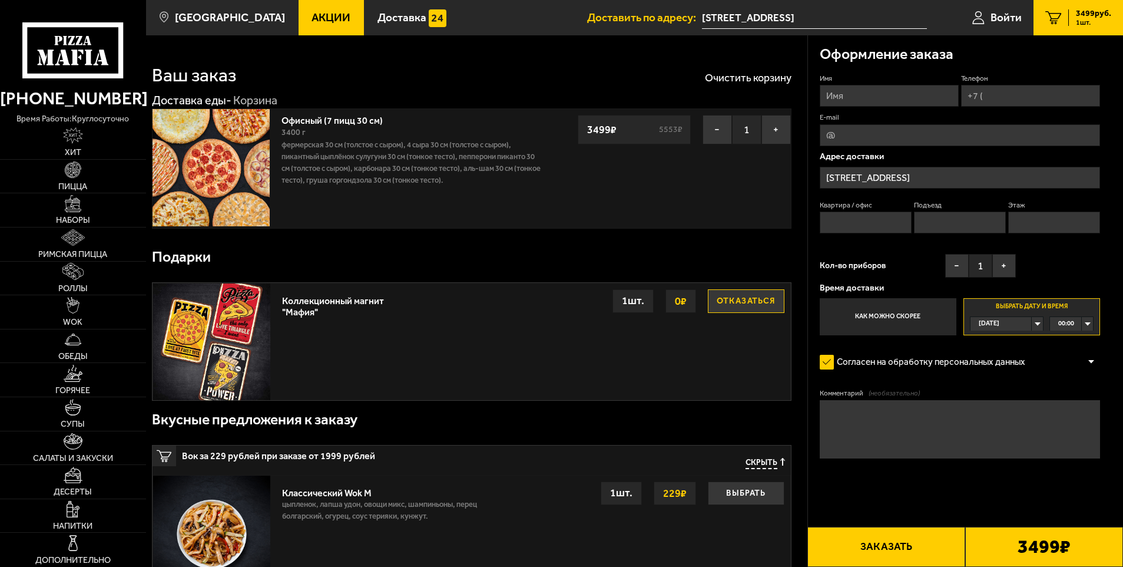
click at [1032, 322] on div "[DATE]" at bounding box center [1001, 324] width 61 height 14
click at [1000, 377] on span "пн, 01.09" at bounding box center [994, 382] width 28 height 14
click at [1088, 322] on div "00:00" at bounding box center [1071, 324] width 43 height 14
click at [1075, 383] on span "12:45" at bounding box center [1067, 377] width 16 height 14
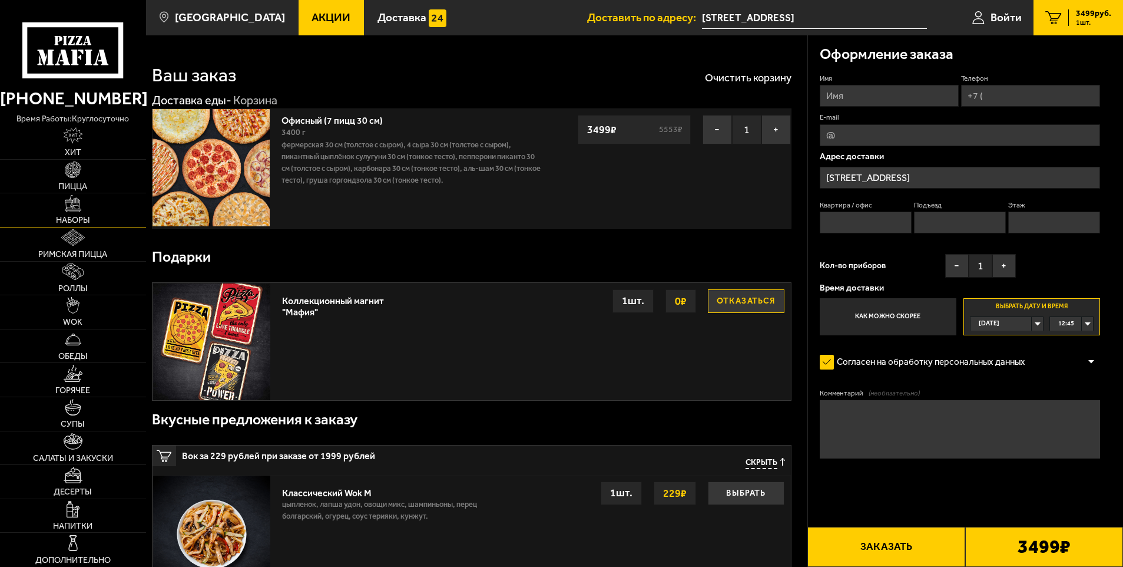
click at [74, 202] on img at bounding box center [73, 203] width 16 height 16
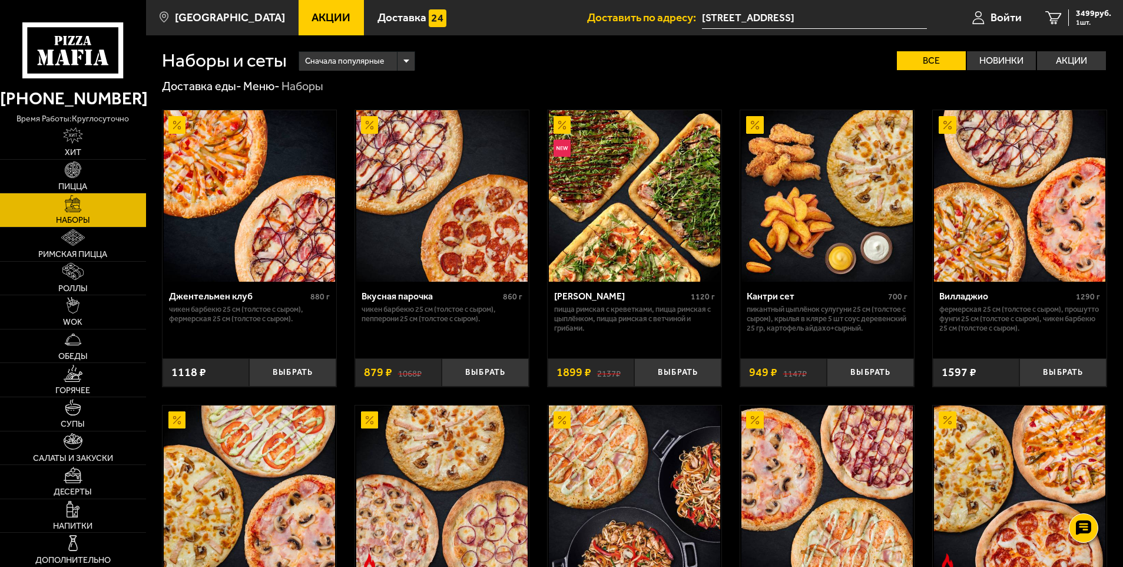
drag, startPoint x: 1123, startPoint y: 118, endPoint x: 1123, endPoint y: 140, distance: 21.8
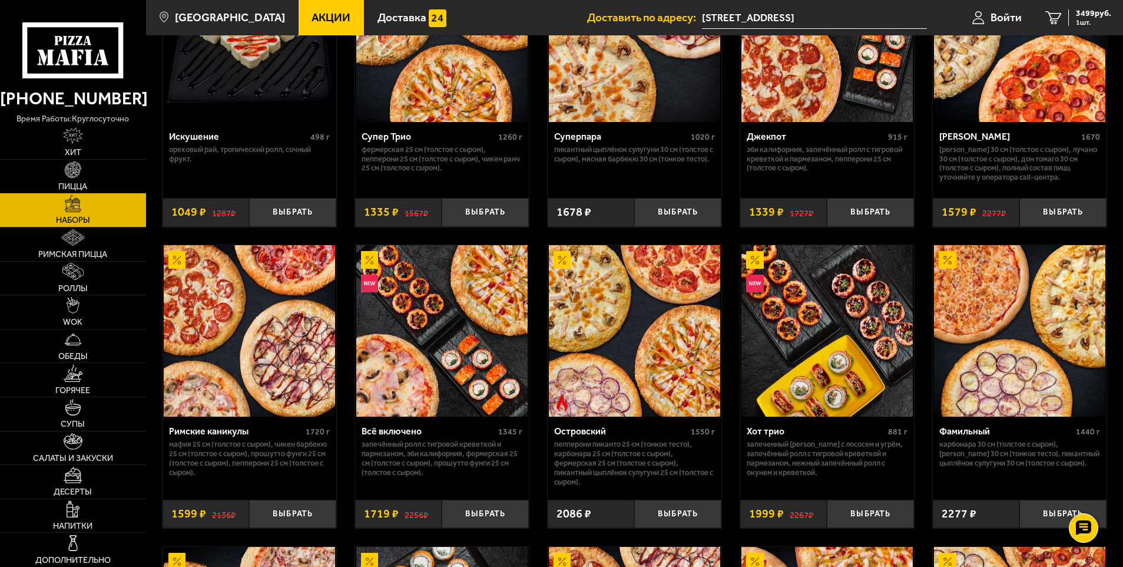
scroll to position [772, 0]
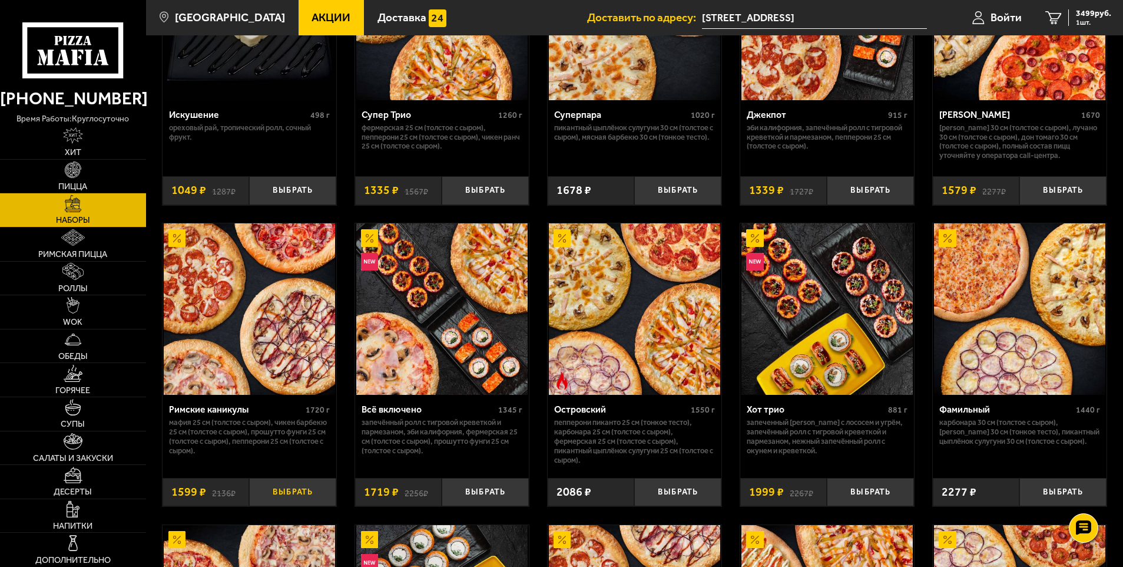
click at [279, 496] on button "Выбрать" at bounding box center [292, 492] width 87 height 29
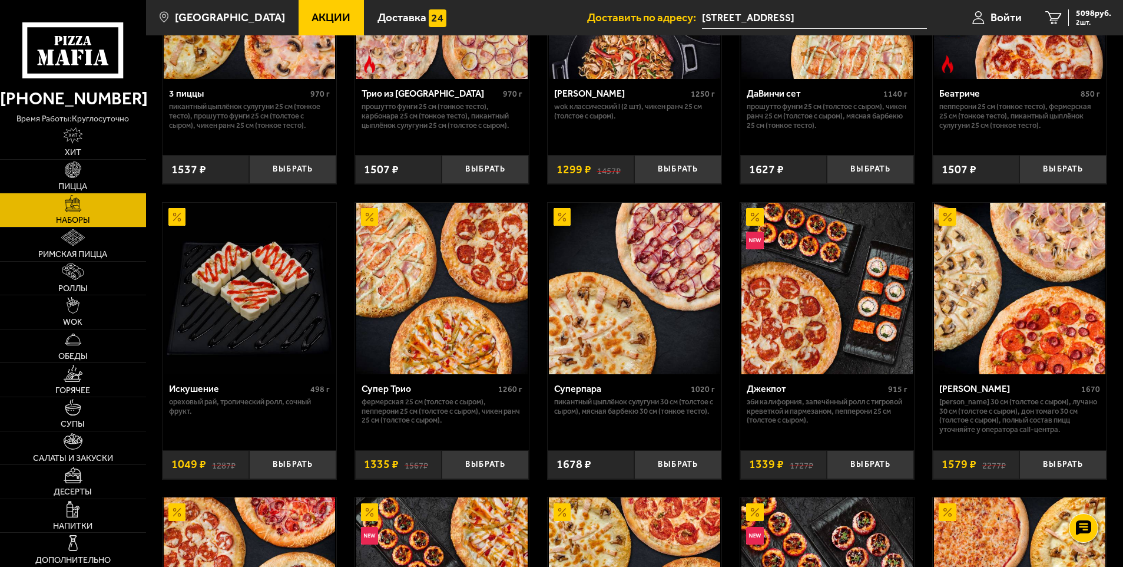
scroll to position [477, 0]
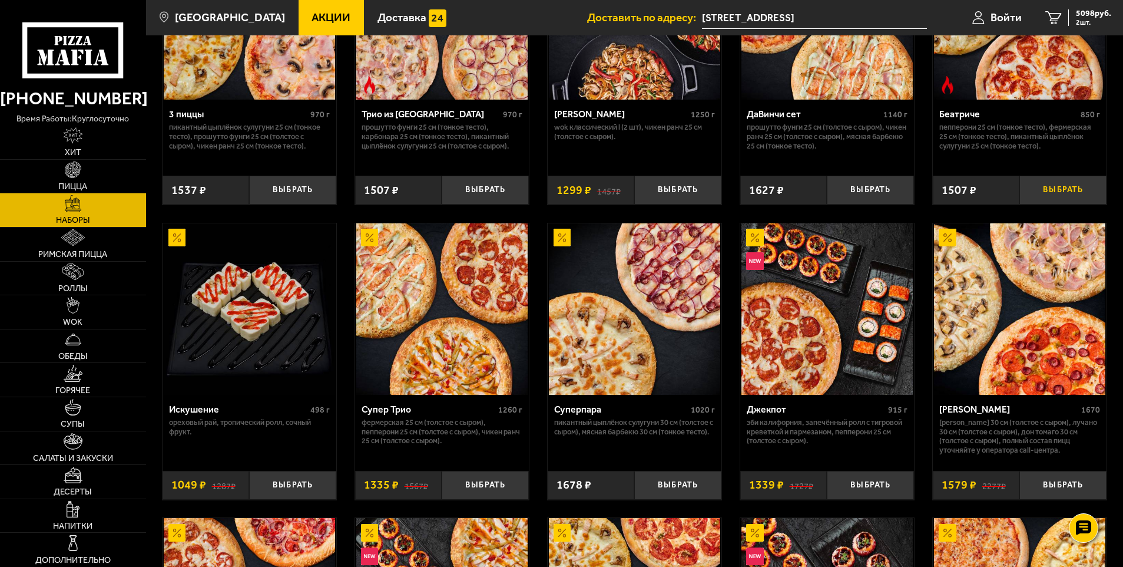
click at [1064, 192] on button "Выбрать" at bounding box center [1063, 190] width 87 height 29
click at [1042, 188] on button "−" at bounding box center [1034, 190] width 29 height 29
click at [1056, 488] on button "Выбрать" at bounding box center [1063, 485] width 87 height 29
click at [482, 482] on button "Выбрать" at bounding box center [485, 485] width 87 height 29
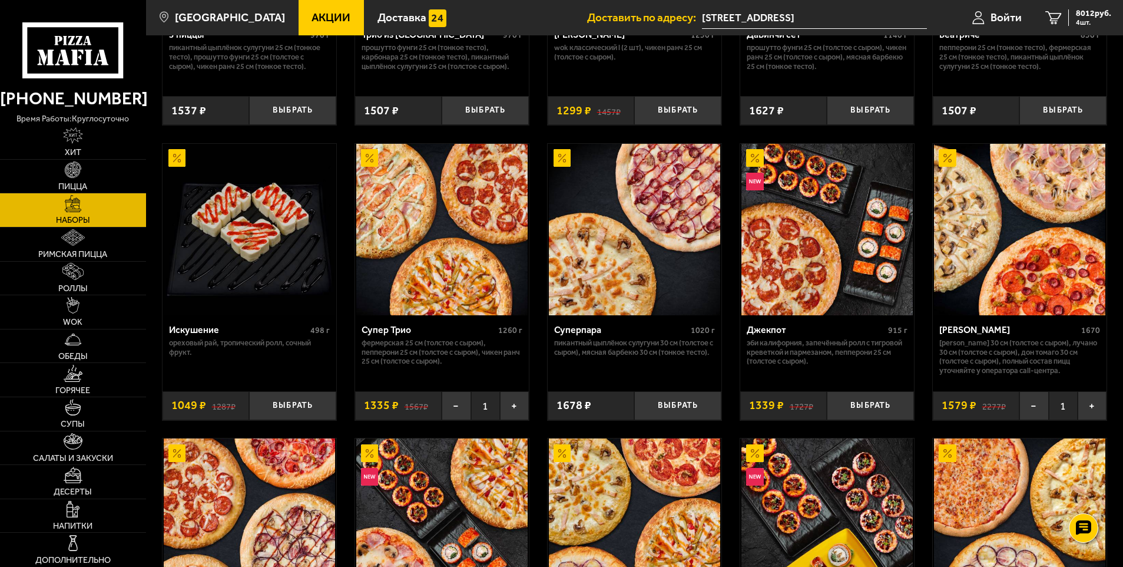
scroll to position [536, 0]
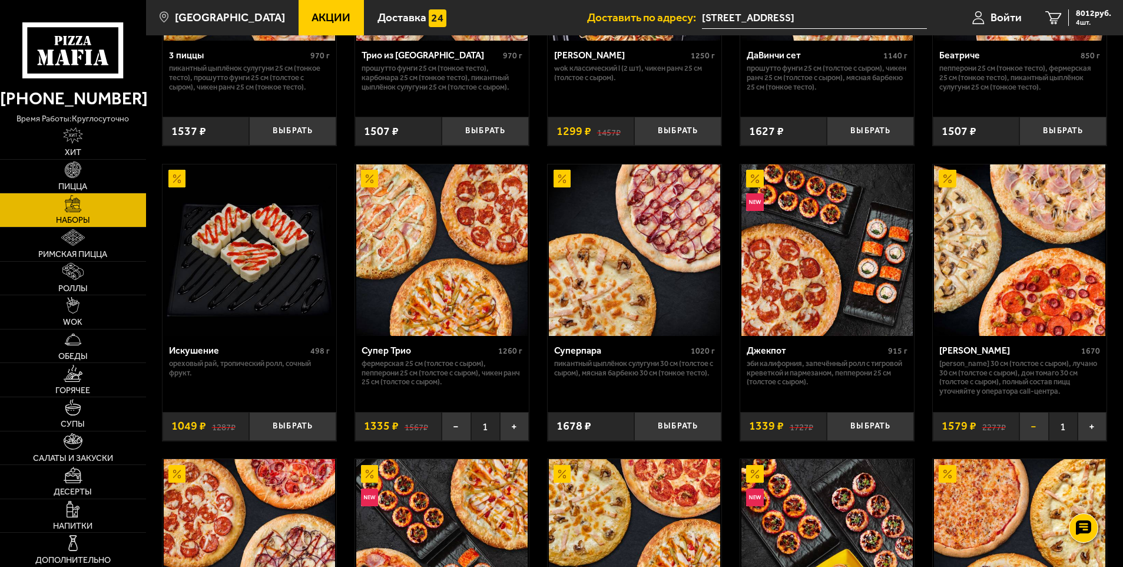
click at [1040, 419] on button "−" at bounding box center [1034, 426] width 29 height 29
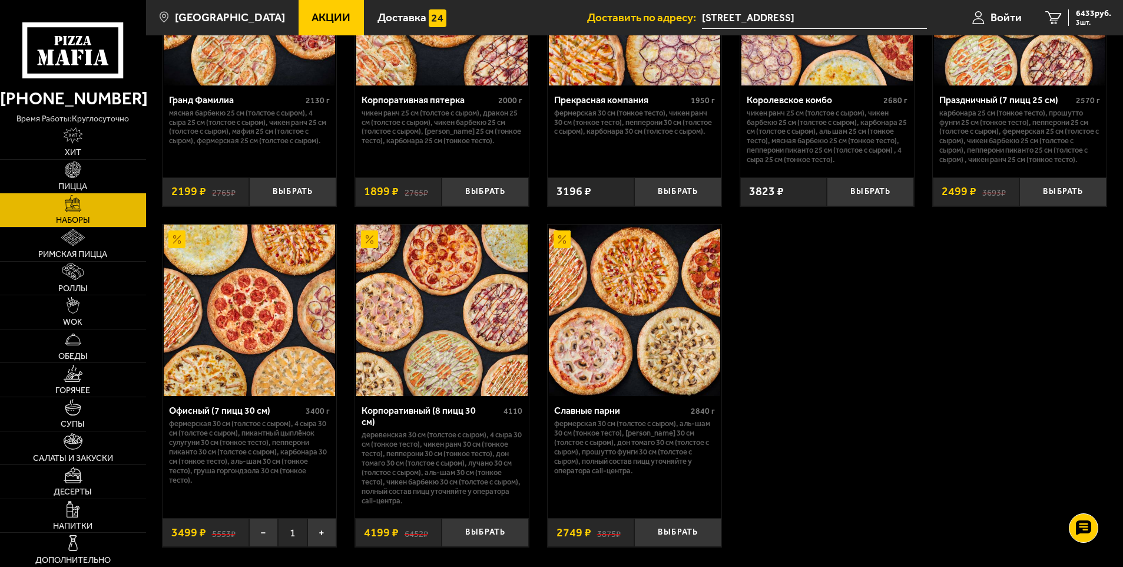
scroll to position [1714, 0]
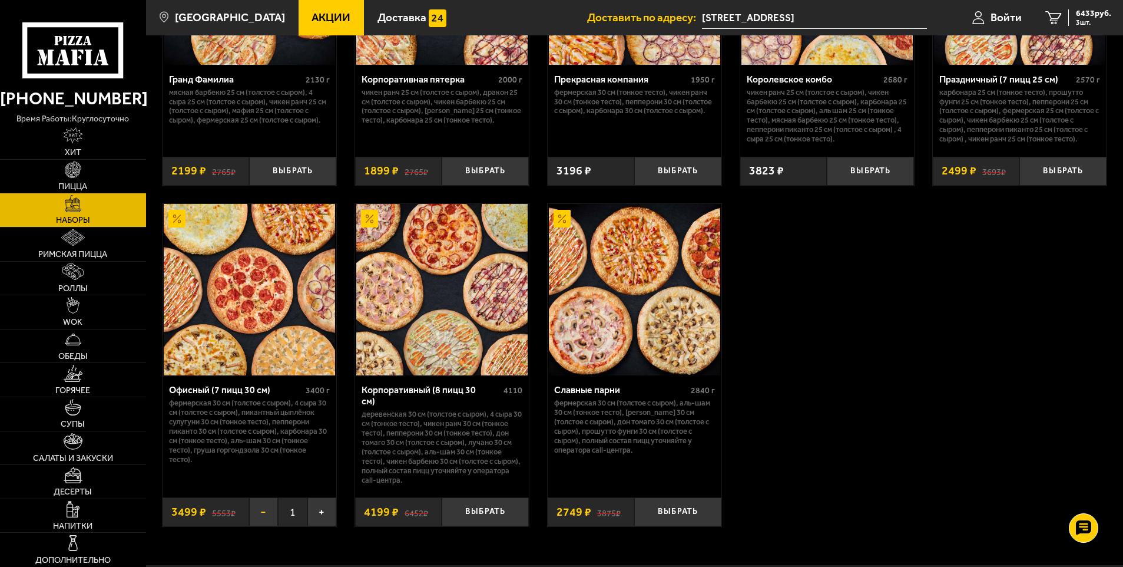
click at [255, 504] on button "−" at bounding box center [263, 511] width 29 height 29
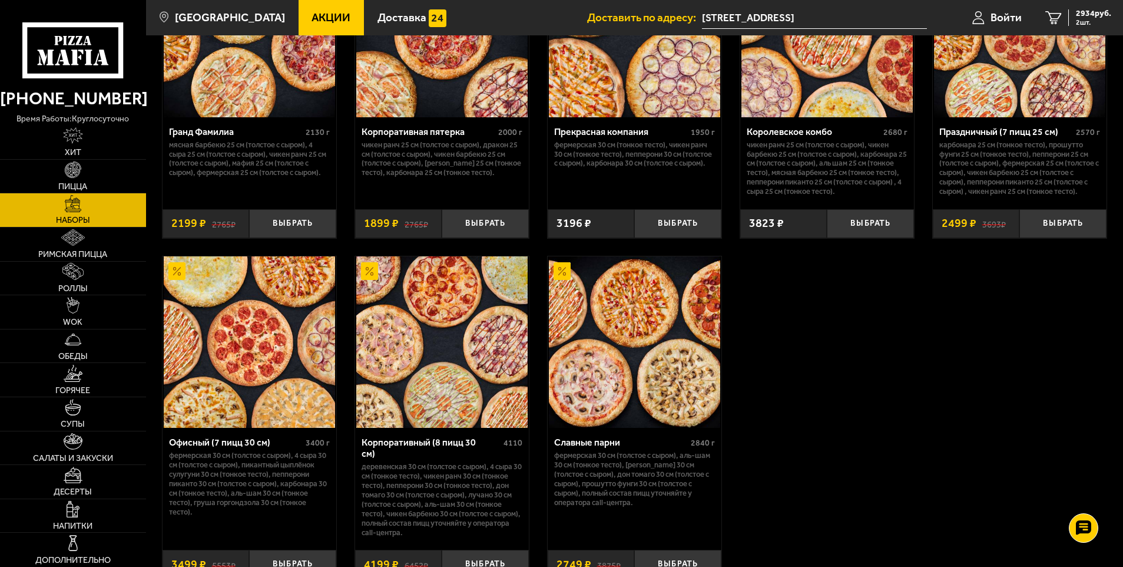
scroll to position [1596, 0]
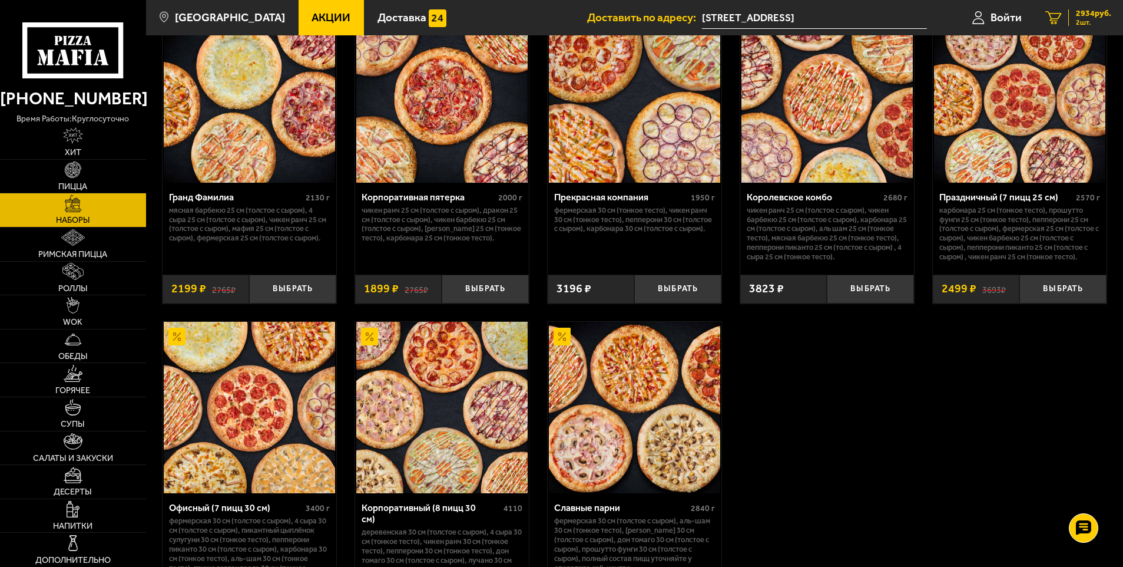
click at [1086, 17] on span "2934 руб." at bounding box center [1093, 13] width 35 height 8
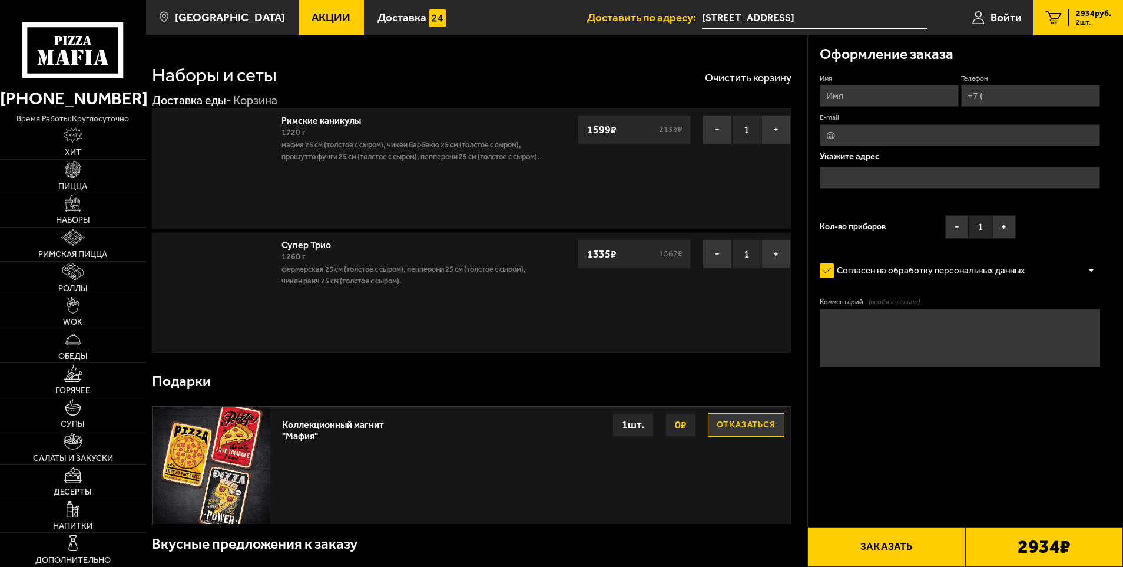
type input "[STREET_ADDRESS]"
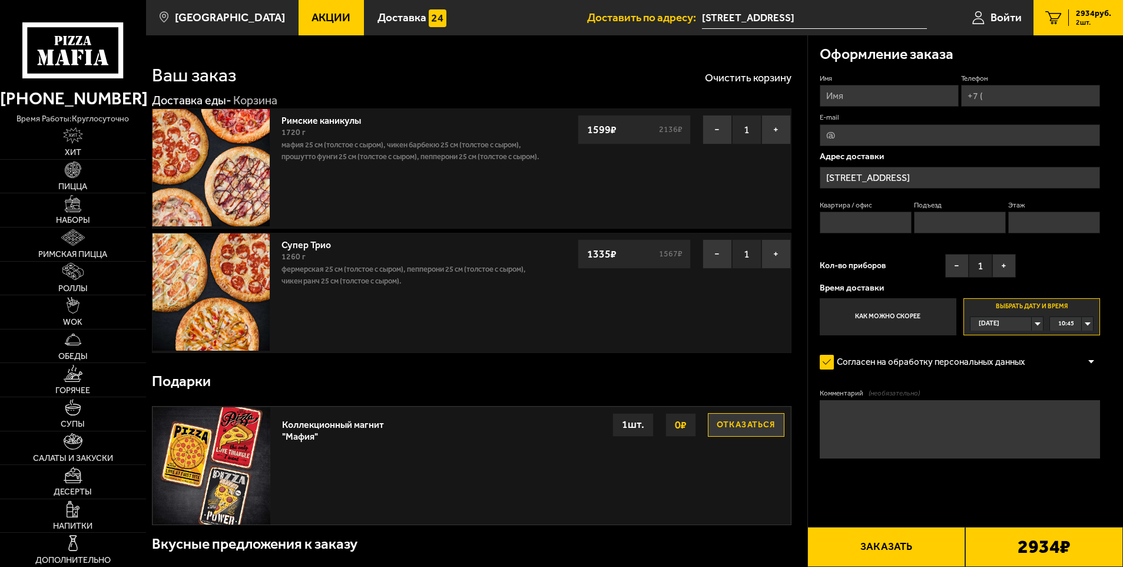
click at [1032, 323] on div "[DATE]" at bounding box center [1001, 324] width 61 height 14
click at [1010, 379] on li "пн, 01.09" at bounding box center [1007, 382] width 72 height 15
click at [1088, 322] on div "00:00" at bounding box center [1071, 324] width 43 height 14
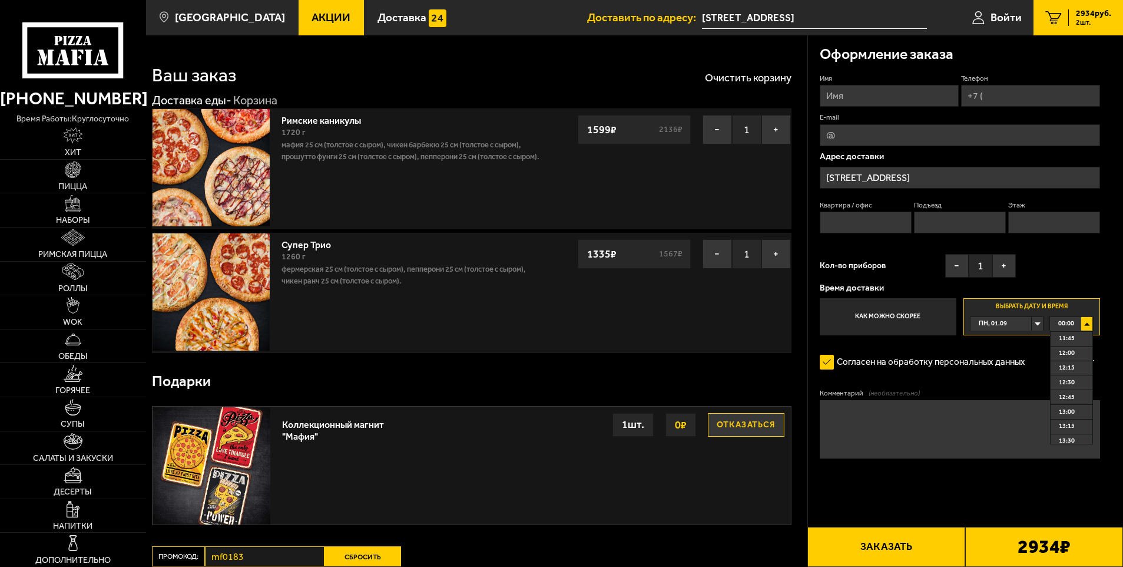
scroll to position [707, 0]
click at [1076, 375] on li "12:45" at bounding box center [1072, 376] width 42 height 15
click at [654, 373] on div "Подарки" at bounding box center [472, 381] width 640 height 38
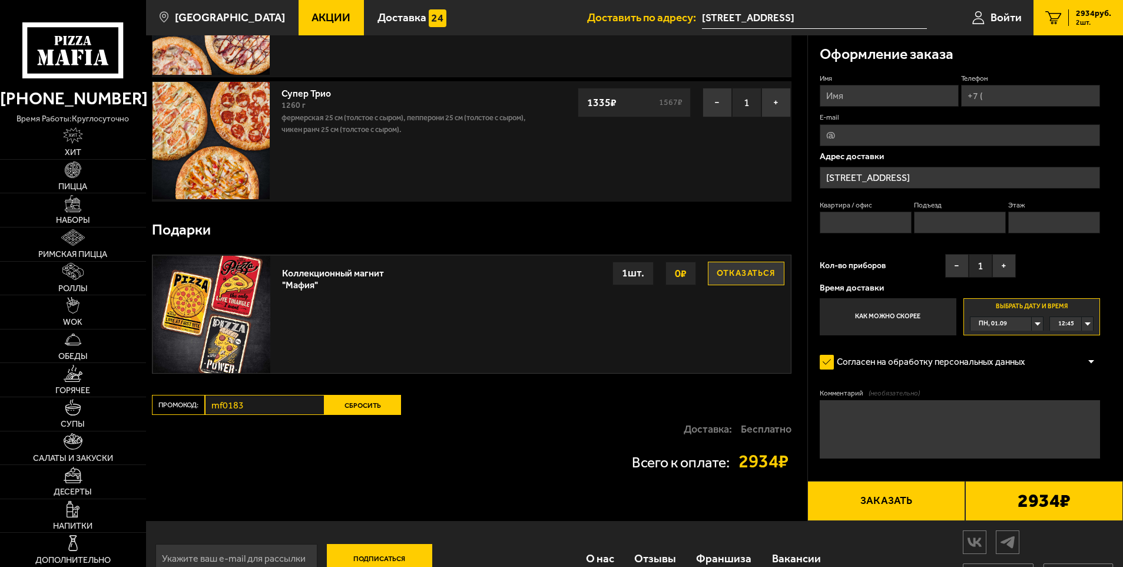
scroll to position [183, 0]
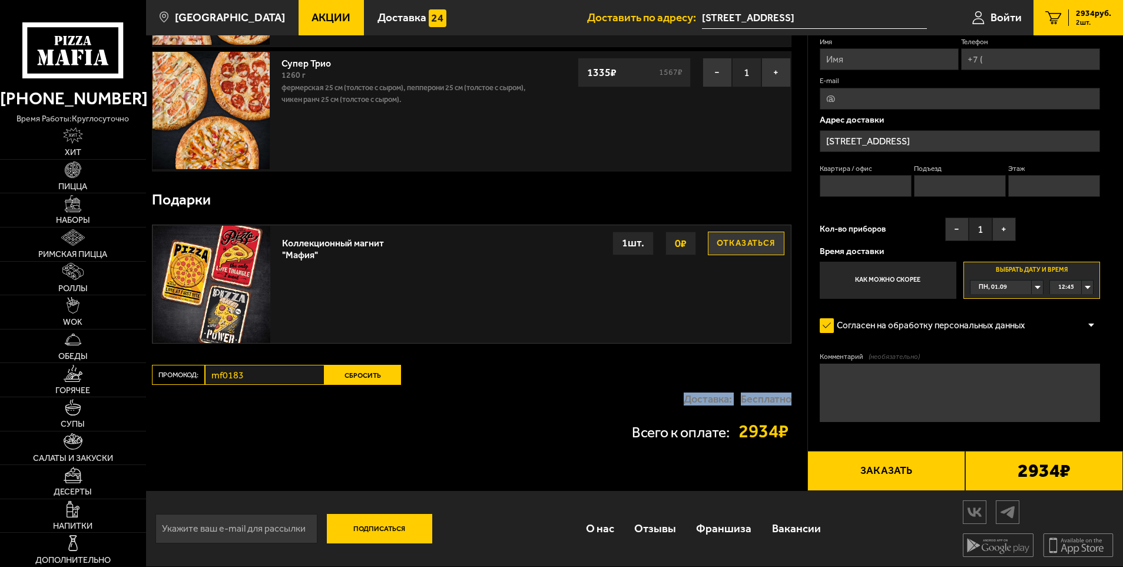
drag, startPoint x: 792, startPoint y: 401, endPoint x: 677, endPoint y: 401, distance: 114.9
click at [677, 401] on div "Ваш заказ Очистить корзину Доставка еды - Корзина Римские каникулы 1720 г Мафия…" at bounding box center [477, 172] width 662 height 637
drag, startPoint x: 677, startPoint y: 401, endPoint x: 620, endPoint y: 393, distance: 57.7
click at [622, 394] on div "Доставка: Бесплатно" at bounding box center [472, 399] width 640 height 28
click at [613, 394] on div "Доставка: Бесплатно" at bounding box center [472, 399] width 640 height 28
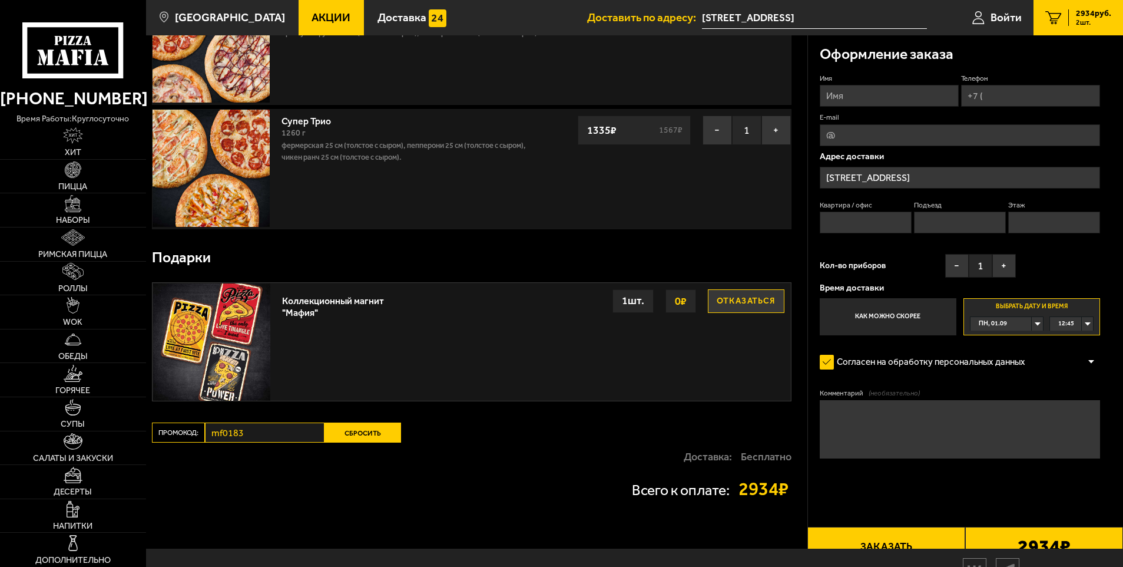
scroll to position [65, 0]
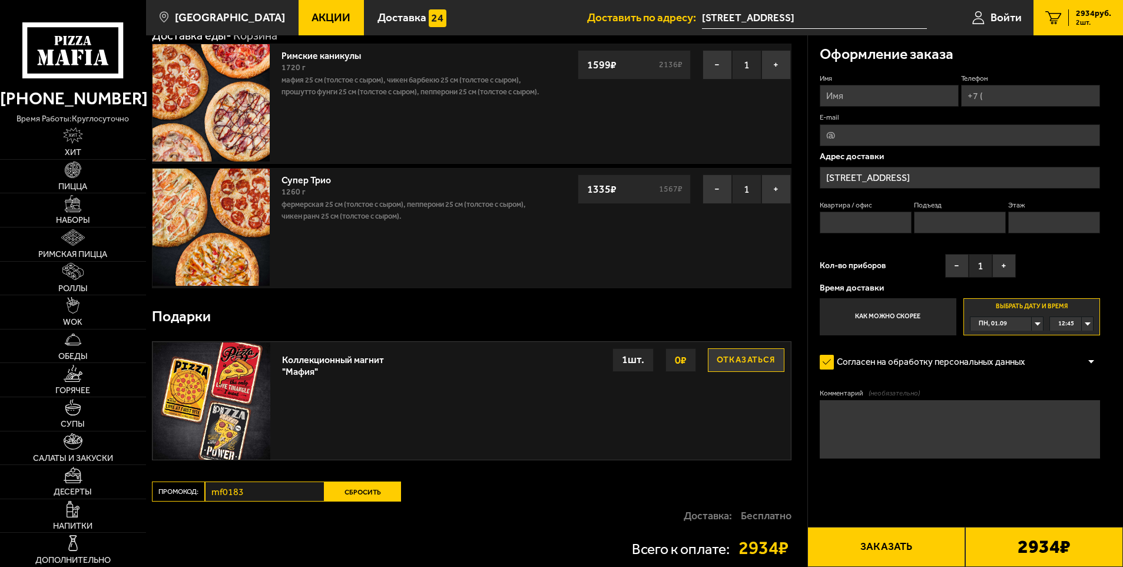
click at [897, 101] on input "Имя" at bounding box center [889, 96] width 139 height 22
type input "Татьяна"
type input "+7 (921) 751-71-15"
type input "tanchik.01.09@mail.ru"
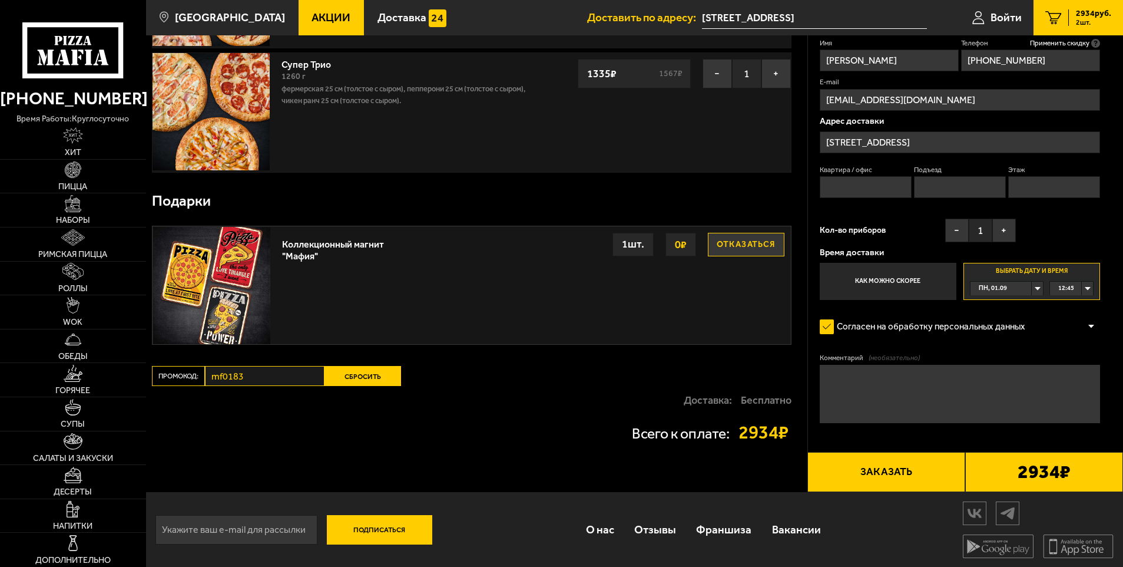
scroll to position [183, 0]
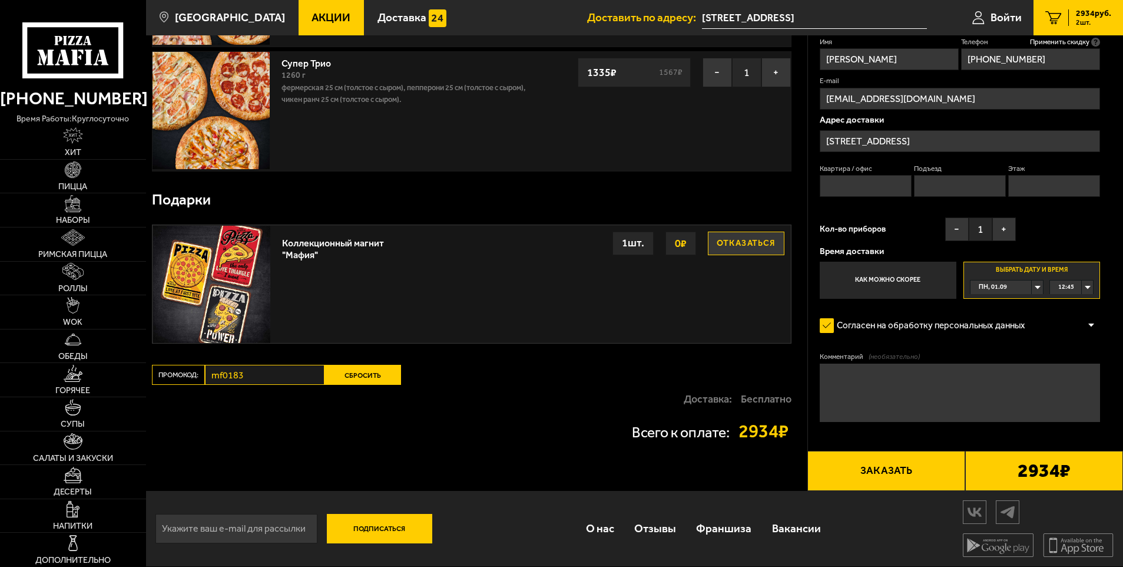
click at [914, 471] on button "Заказать" at bounding box center [887, 471] width 158 height 40
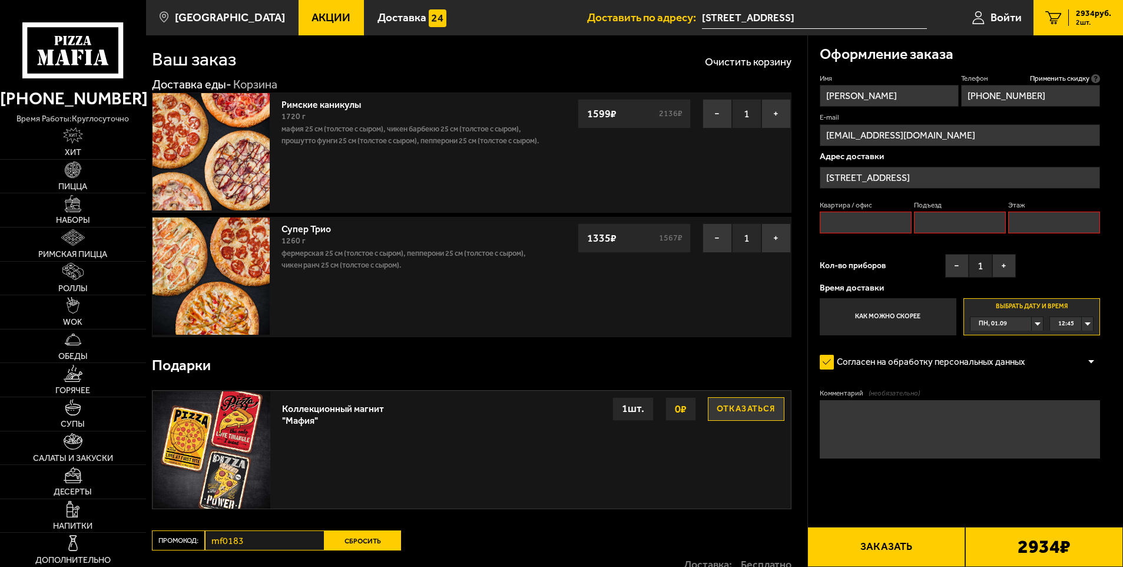
scroll to position [0, 0]
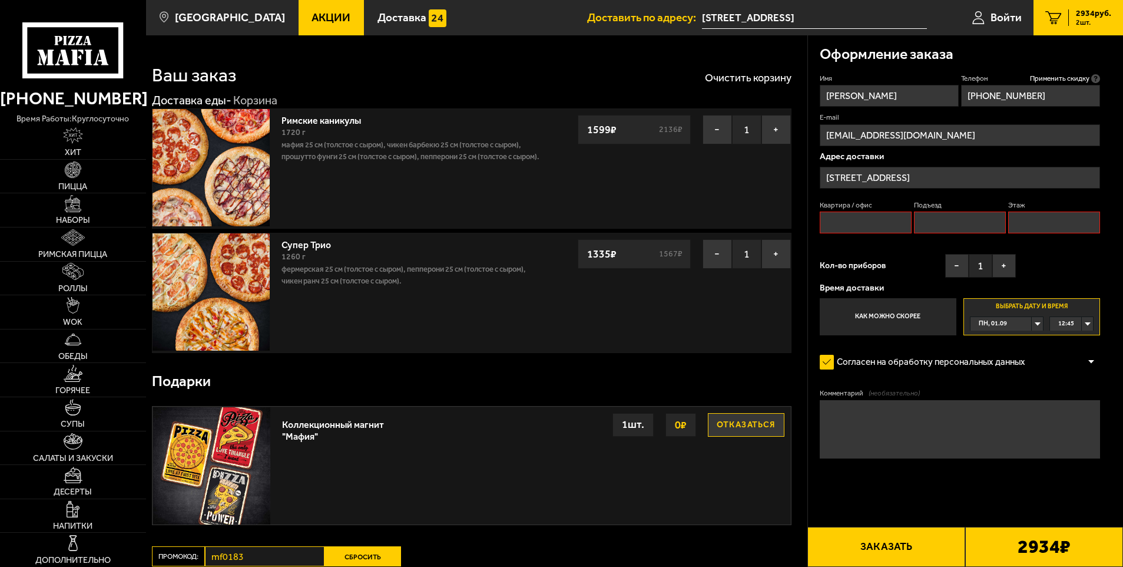
click at [880, 224] on input "Квартира / офис" at bounding box center [866, 222] width 92 height 22
type input "-"
click at [953, 224] on input "Подъезд" at bounding box center [960, 222] width 92 height 22
type input "1"
click at [1044, 224] on input "Этаж" at bounding box center [1055, 222] width 92 height 22
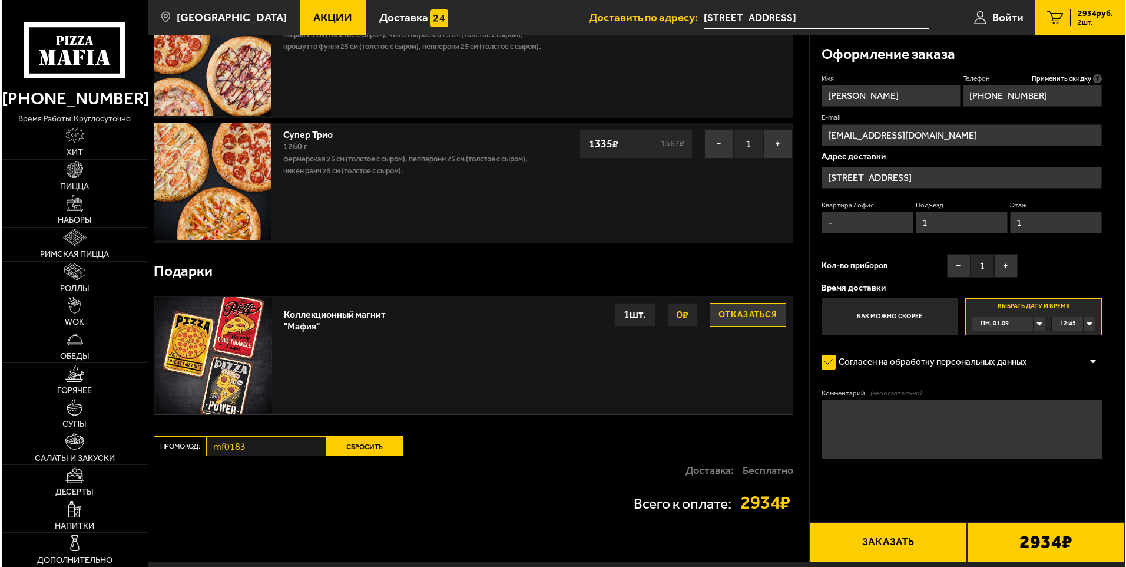
scroll to position [118, 0]
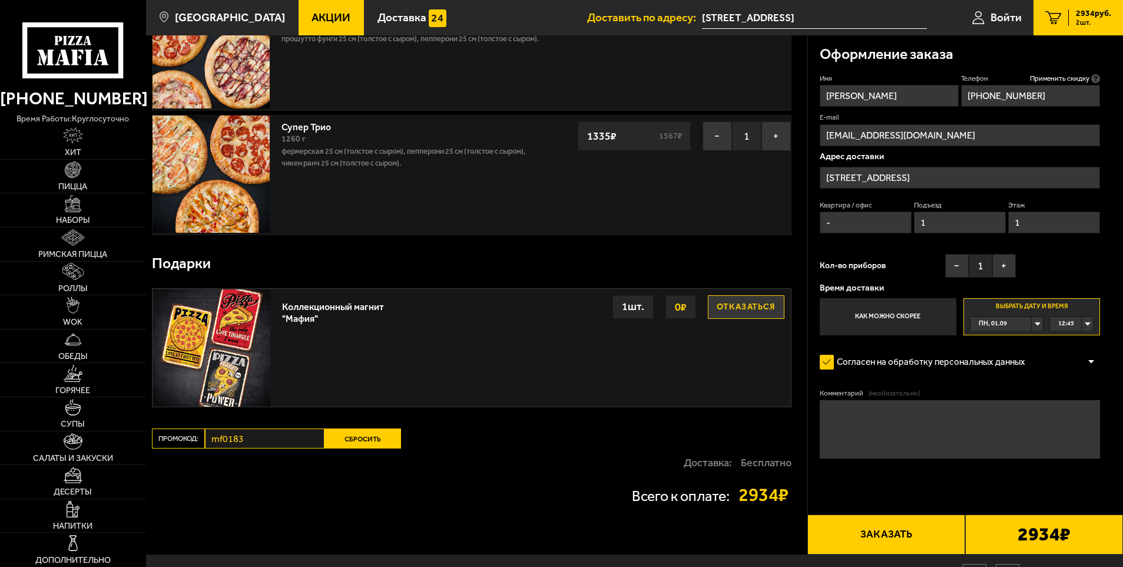
type input "1"
click at [888, 532] on button "Заказать" at bounding box center [887, 534] width 158 height 40
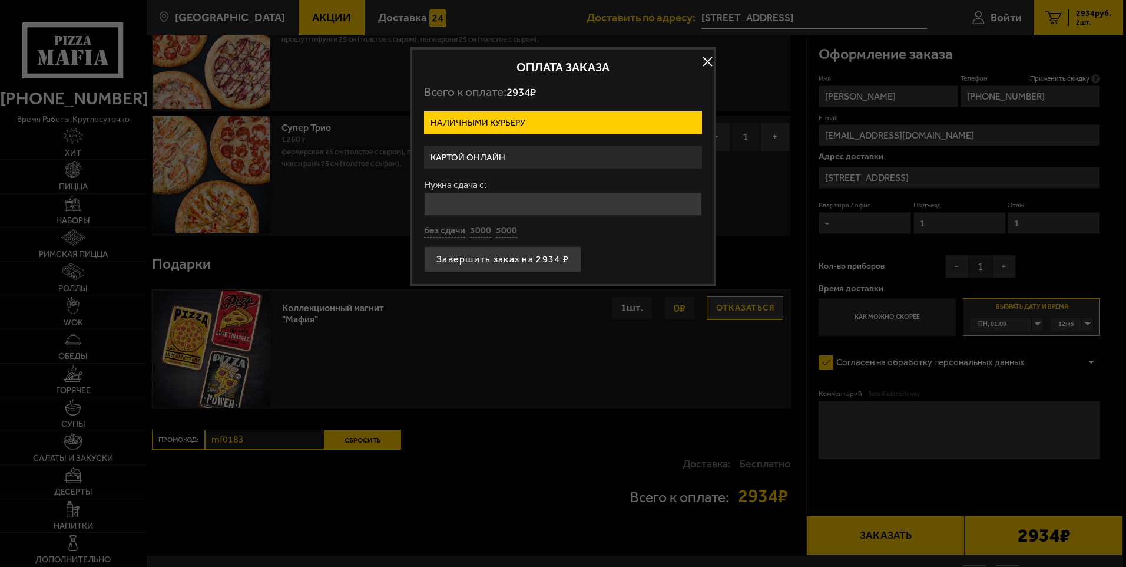
click at [542, 120] on label "Наличными курьеру" at bounding box center [563, 122] width 278 height 23
click at [0, 0] on input "Наличными курьеру" at bounding box center [0, 0] width 0 height 0
click at [519, 161] on label "Картой онлайн" at bounding box center [563, 157] width 278 height 23
click at [0, 0] on input "Картой онлайн" at bounding box center [0, 0] width 0 height 0
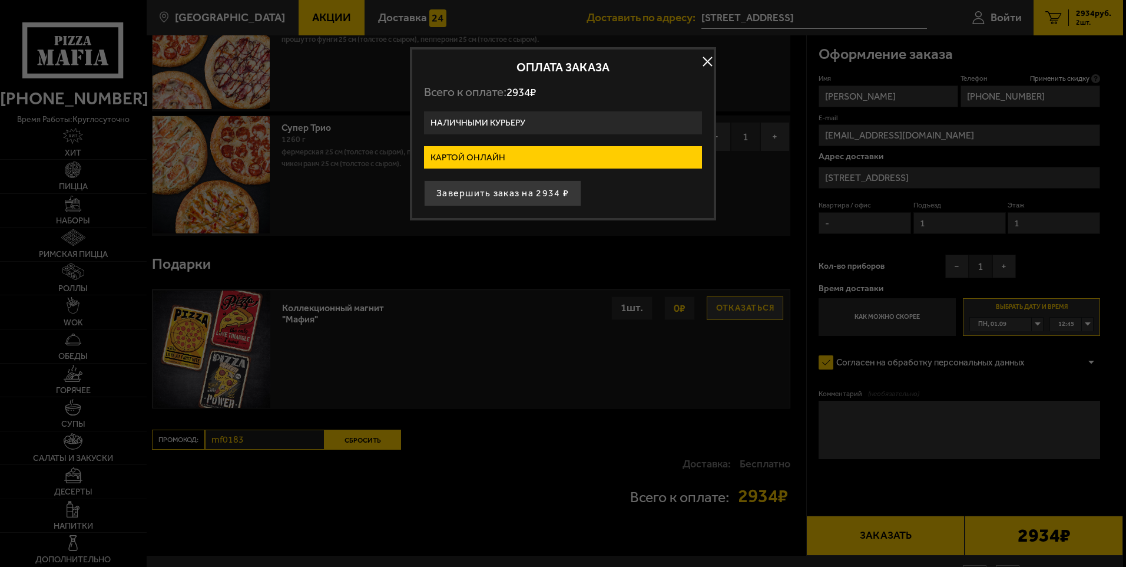
click at [517, 114] on label "Наличными курьеру" at bounding box center [563, 122] width 278 height 23
click at [0, 0] on input "Наличными курьеру" at bounding box center [0, 0] width 0 height 0
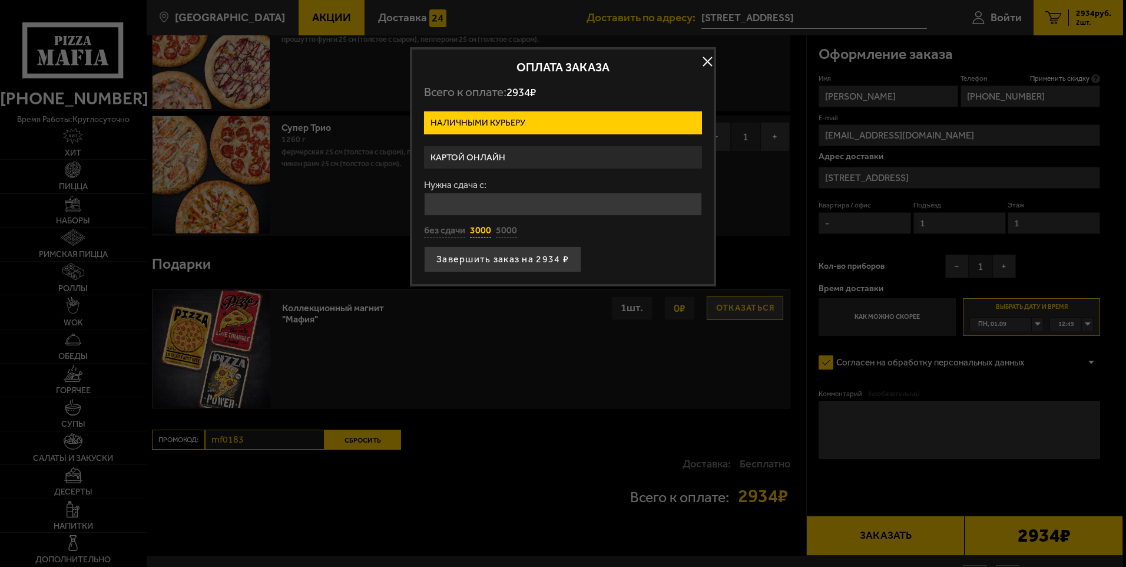
click at [480, 230] on button "3000" at bounding box center [480, 230] width 21 height 13
type input "3000"
click at [504, 260] on button "Завершить заказ на 2934 ₽" at bounding box center [502, 259] width 157 height 26
